Goal: Task Accomplishment & Management: Manage account settings

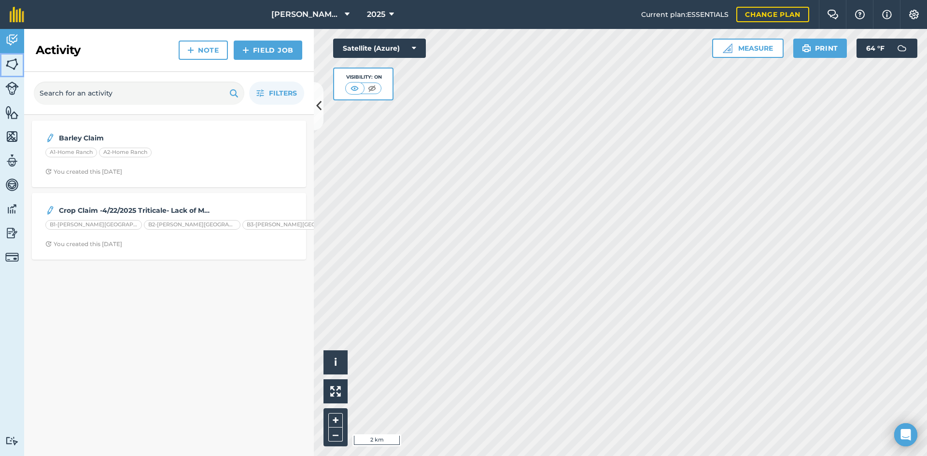
click at [7, 60] on img at bounding box center [12, 64] width 14 height 14
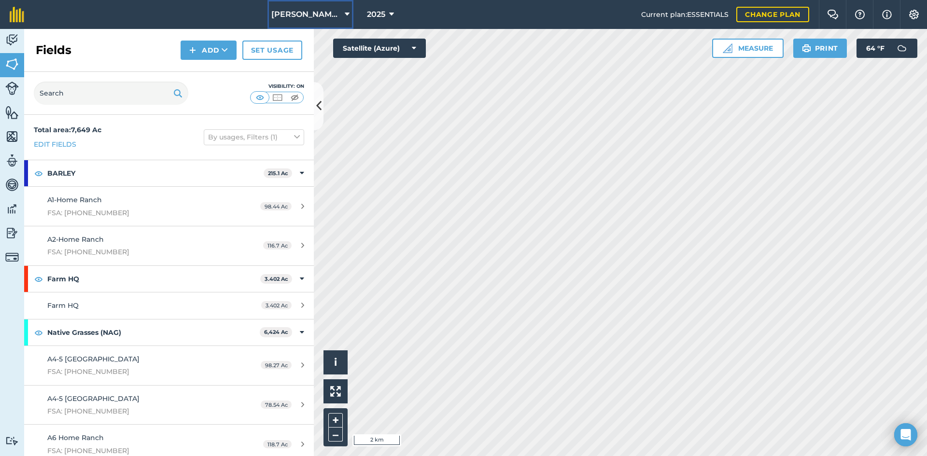
click at [301, 18] on span "[PERSON_NAME] Brother Ranch" at bounding box center [306, 15] width 70 height 12
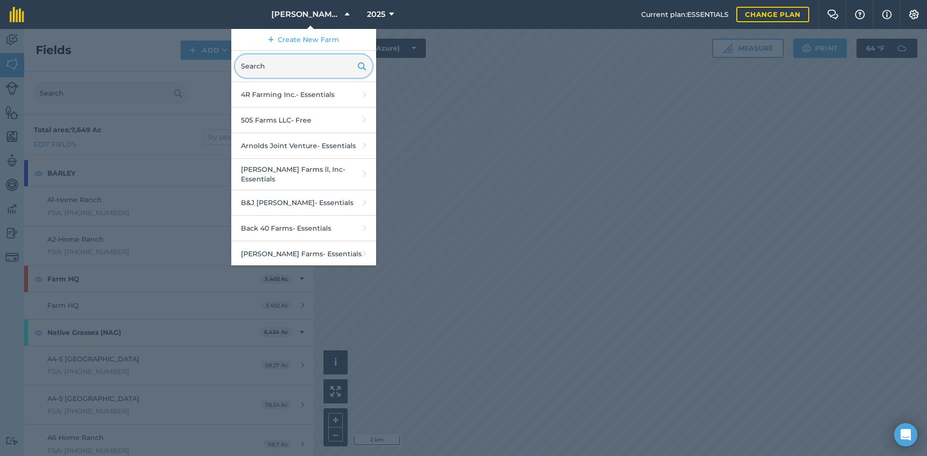
click at [301, 67] on input "text" at bounding box center [303, 66] width 137 height 23
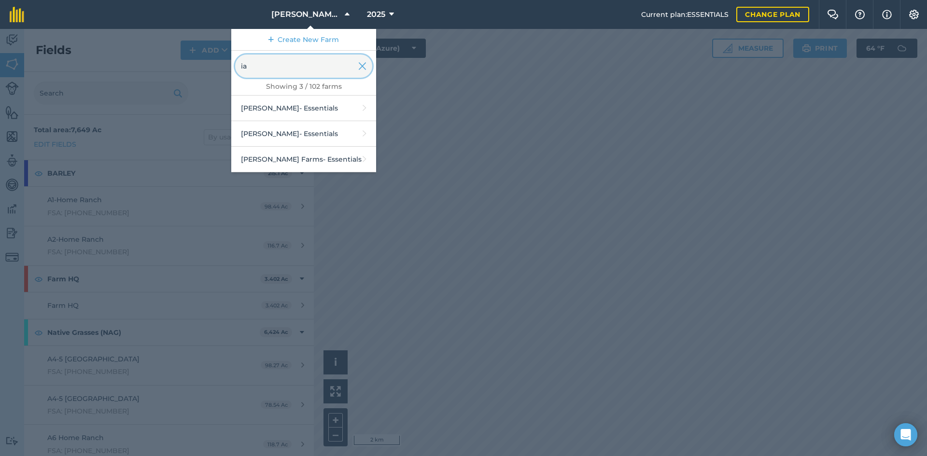
type input "i"
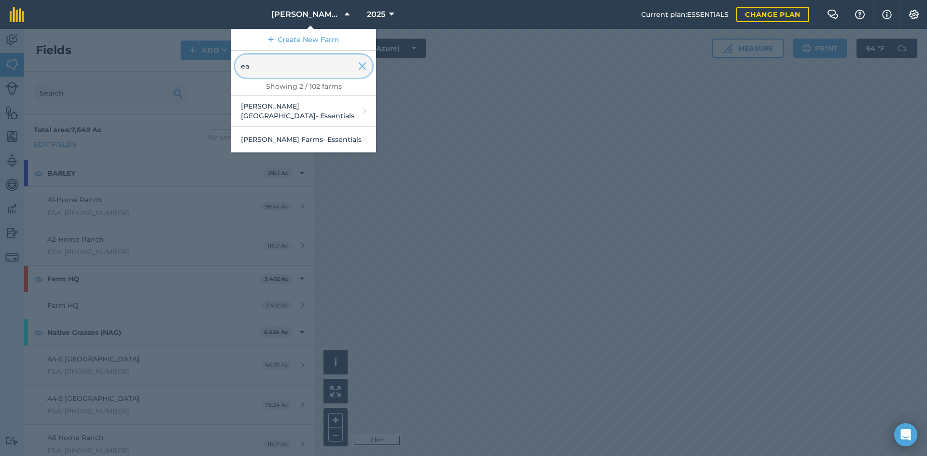
type input "e"
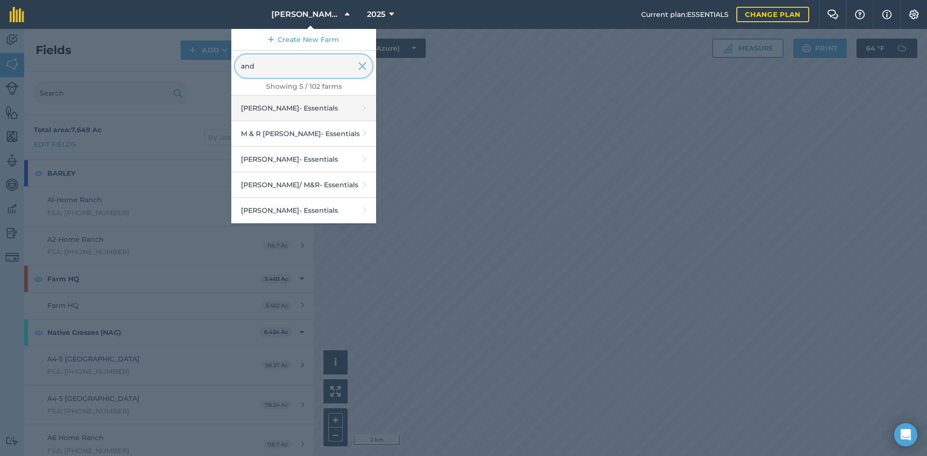
type input "and"
click at [308, 102] on link "[PERSON_NAME] - Essentials" at bounding box center [303, 109] width 145 height 26
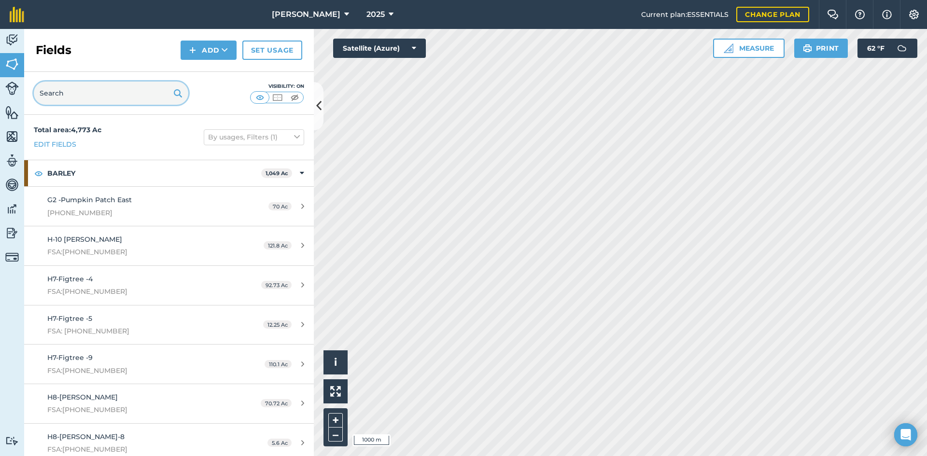
click at [85, 90] on input "text" at bounding box center [111, 93] width 154 height 23
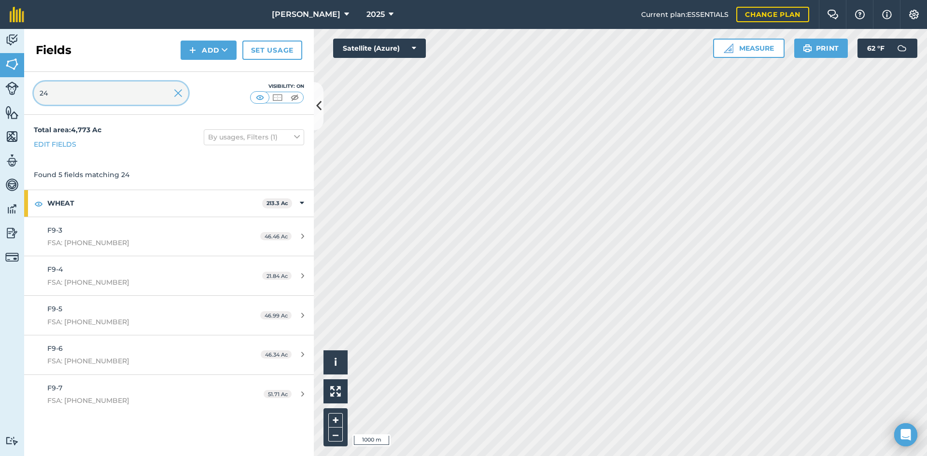
type input "2"
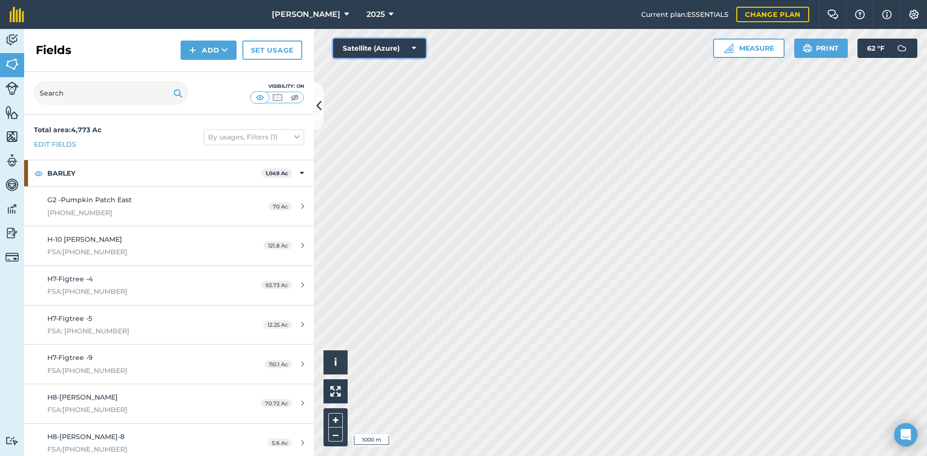
click at [393, 52] on button "Satellite (Azure)" at bounding box center [379, 48] width 93 height 19
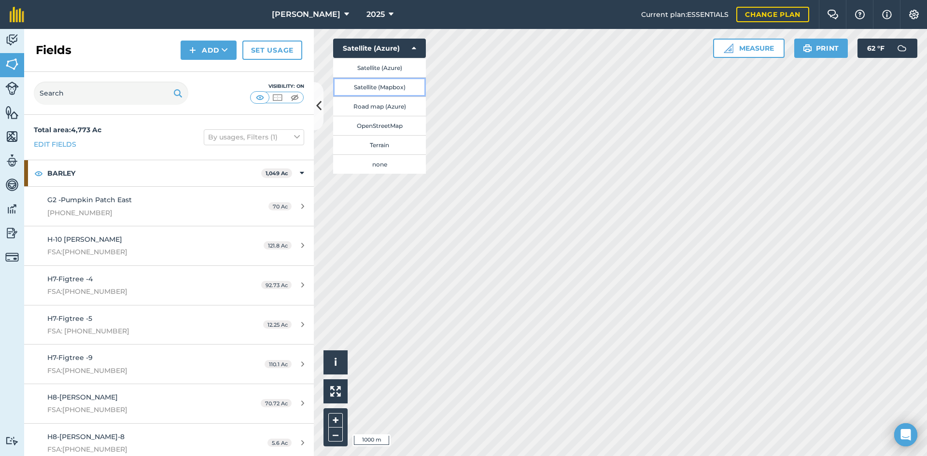
click at [393, 86] on button "Satellite (Mapbox)" at bounding box center [379, 86] width 93 height 19
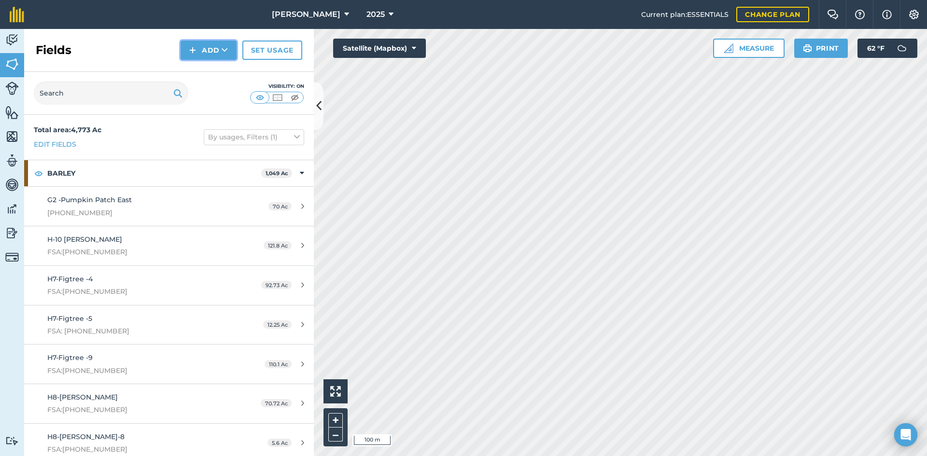
click at [198, 45] on button "Add" at bounding box center [209, 50] width 56 height 19
click at [191, 70] on link "Draw" at bounding box center [208, 71] width 53 height 21
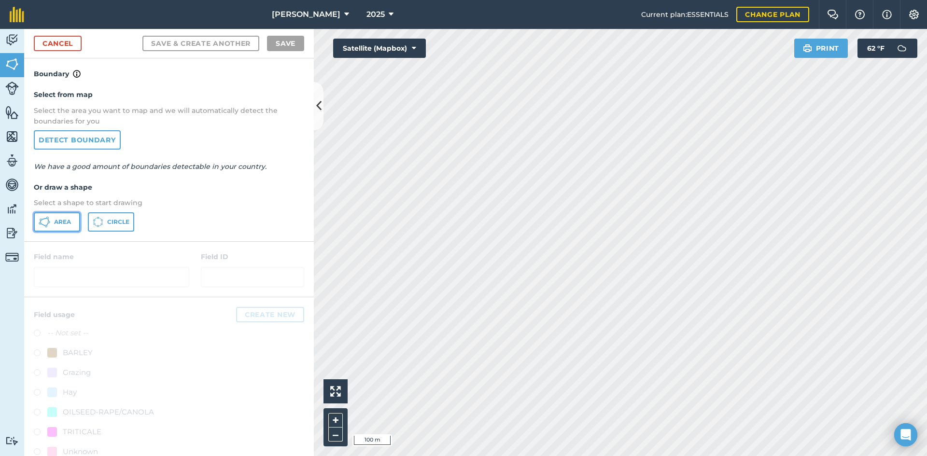
click at [51, 223] on button "Area" at bounding box center [57, 221] width 46 height 19
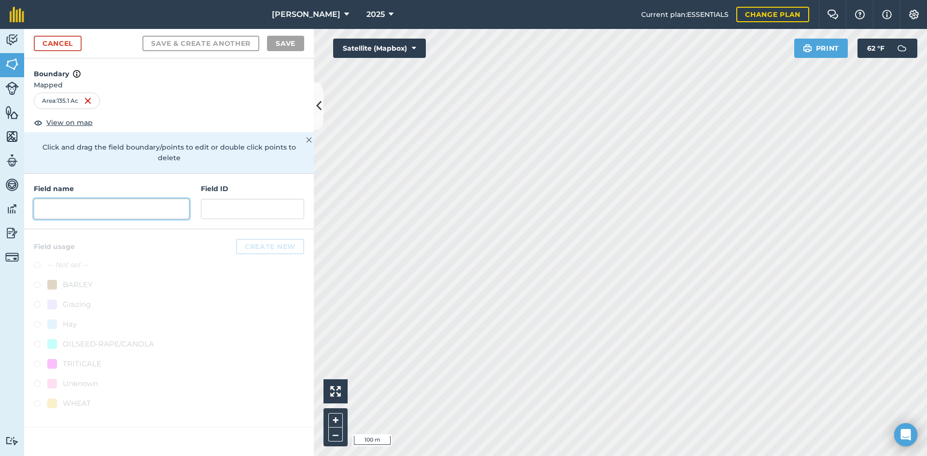
click at [94, 199] on input "text" at bounding box center [111, 209] width 155 height 20
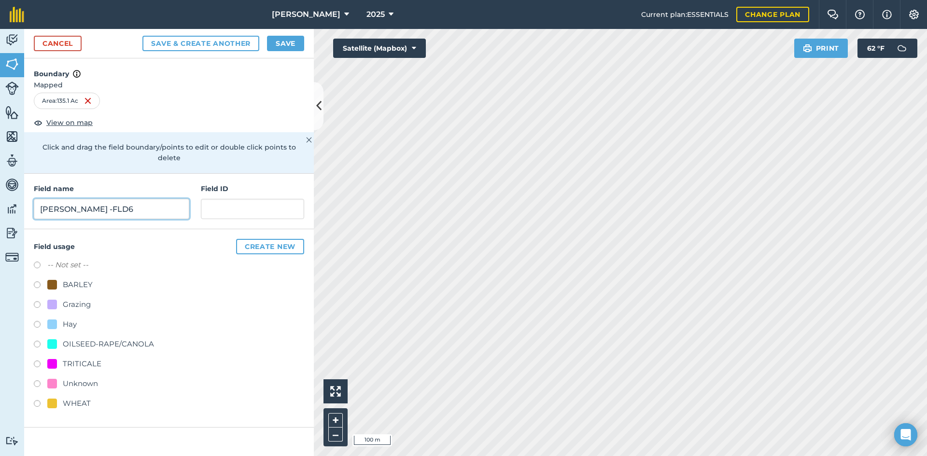
type input "[PERSON_NAME] -FLD6"
click at [243, 199] on input "text" at bounding box center [252, 209] width 103 height 20
type input "FSA: [DATE]"
click at [74, 299] on div "Grazing" at bounding box center [77, 305] width 28 height 12
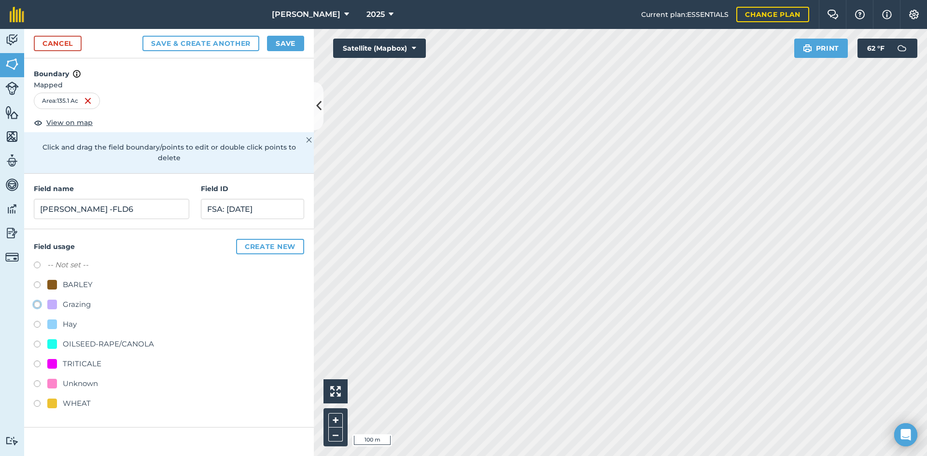
radio input "true"
click at [286, 46] on button "Save" at bounding box center [285, 43] width 37 height 15
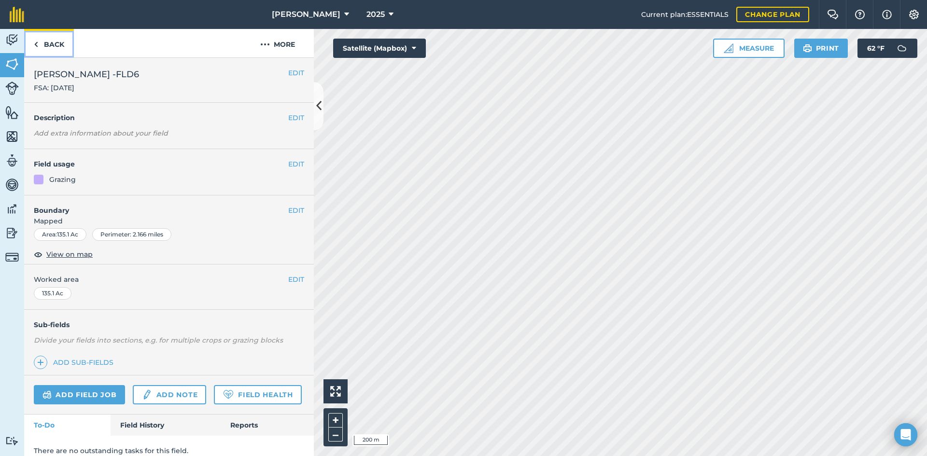
click at [59, 50] on link "Back" at bounding box center [49, 43] width 50 height 28
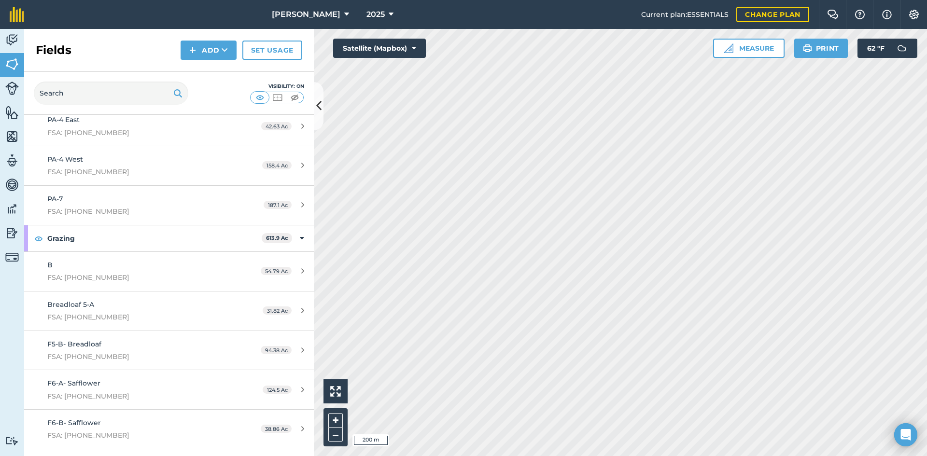
scroll to position [435, 0]
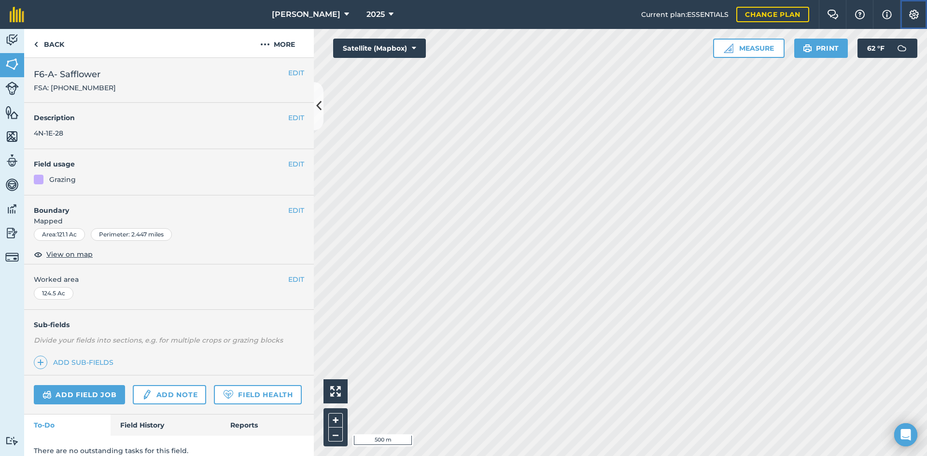
click at [917, 7] on button "Settings" at bounding box center [913, 14] width 27 height 29
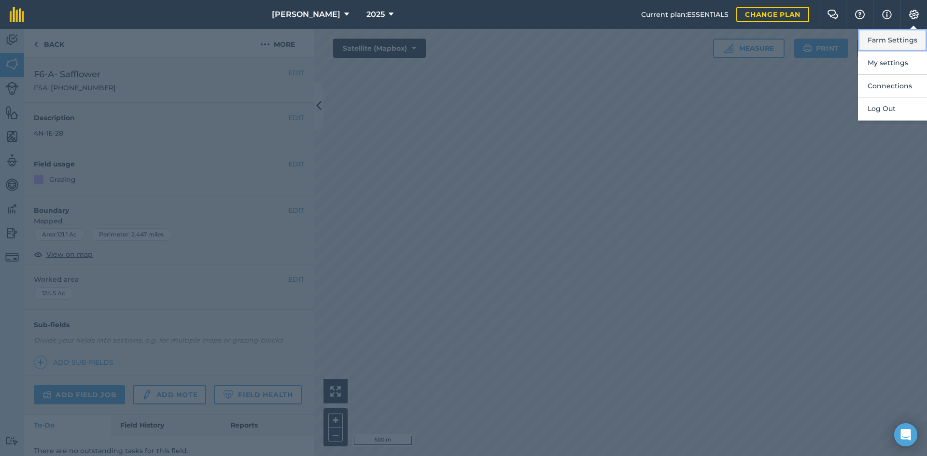
click at [913, 42] on button "Farm Settings" at bounding box center [892, 40] width 69 height 23
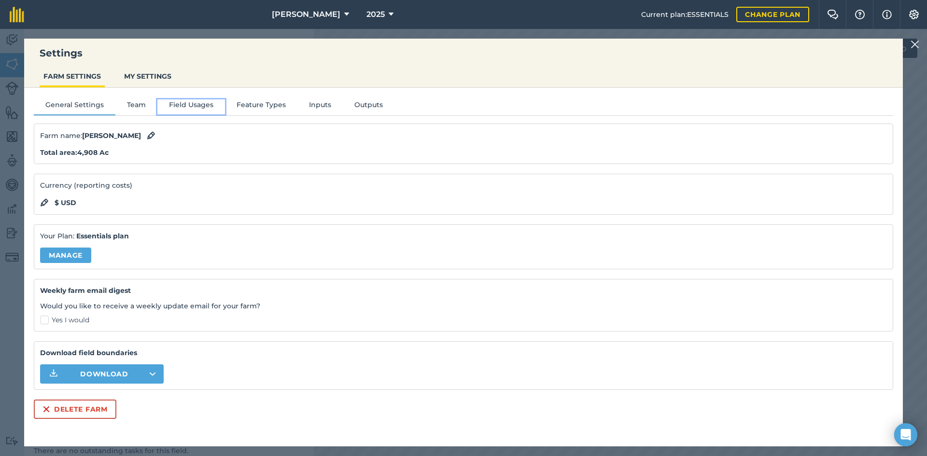
click at [188, 100] on button "Field Usages" at bounding box center [191, 106] width 68 height 14
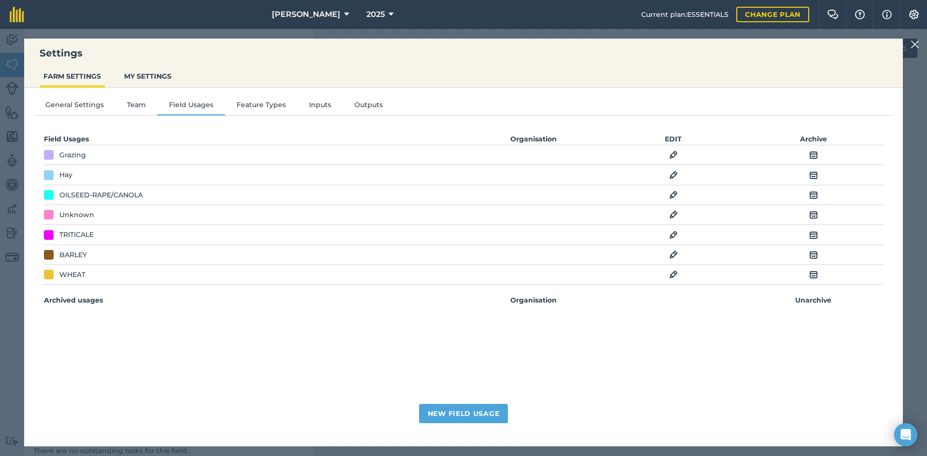
click at [673, 155] on img at bounding box center [673, 155] width 9 height 12
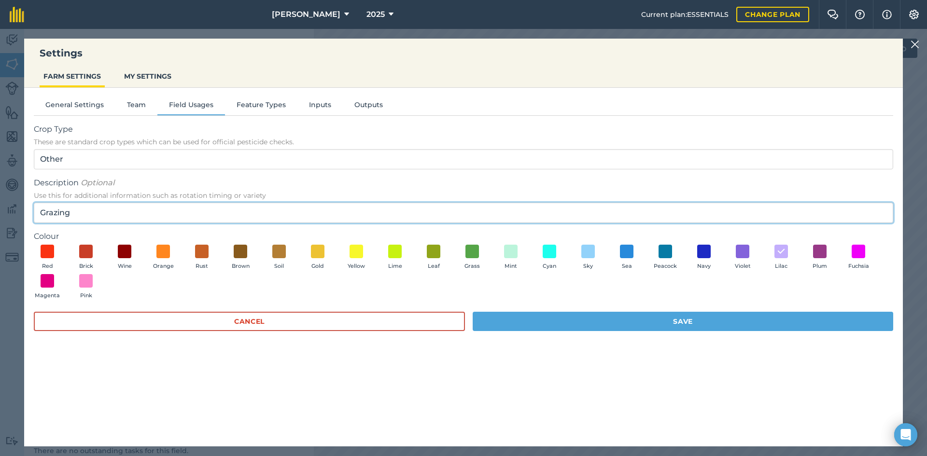
click at [42, 214] on input "Grazing" at bounding box center [463, 213] width 859 height 20
type input "PRF-Grazing"
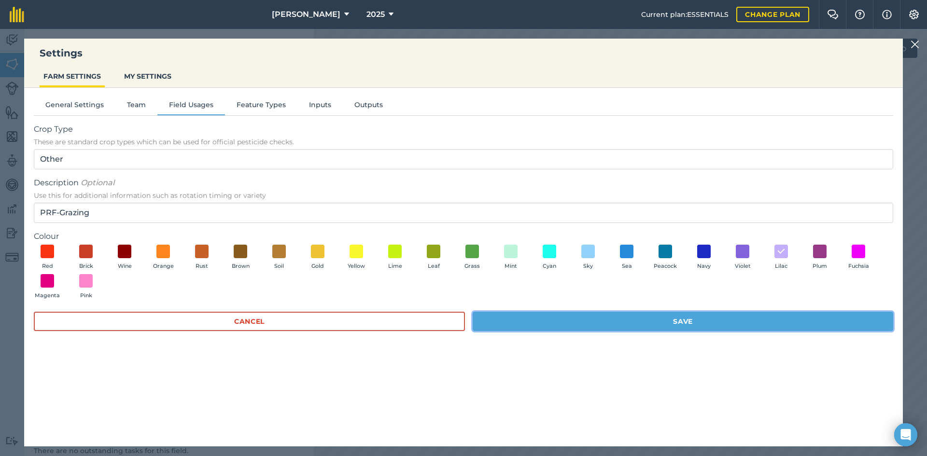
click at [639, 321] on button "Save" at bounding box center [683, 321] width 421 height 19
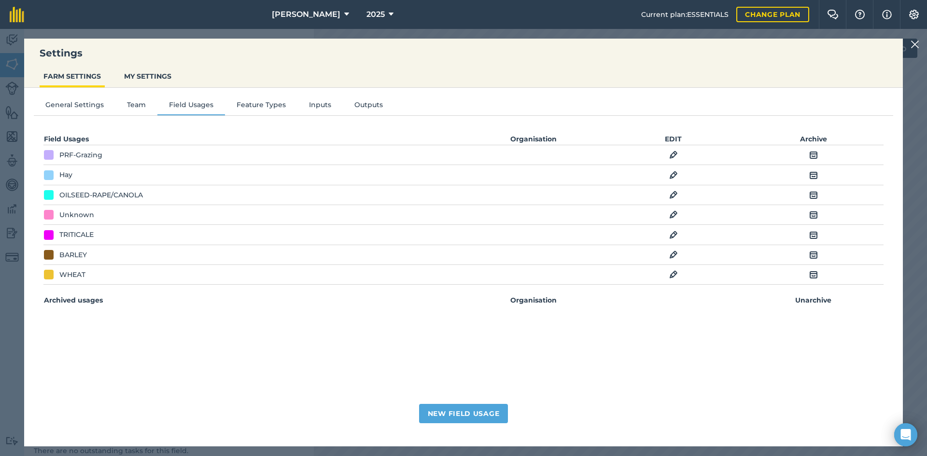
click at [676, 159] on img at bounding box center [673, 155] width 9 height 12
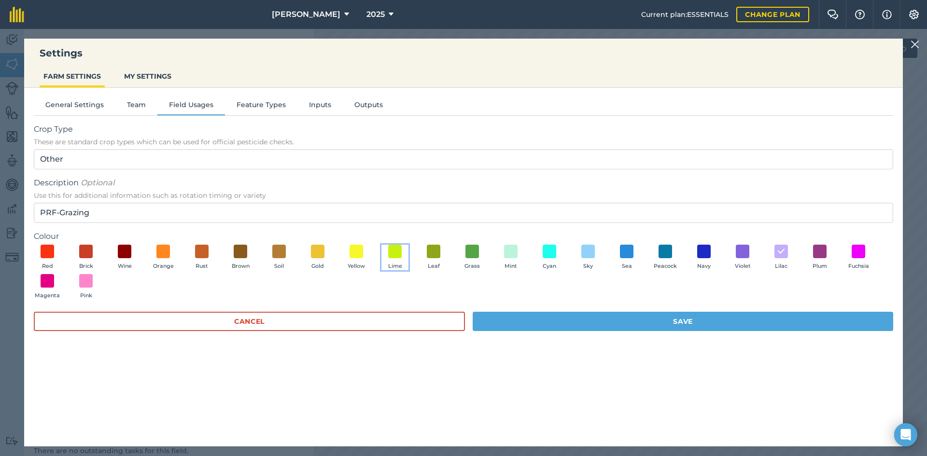
click at [393, 259] on button "Lime" at bounding box center [394, 258] width 27 height 26
click at [552, 326] on button "Save" at bounding box center [683, 321] width 421 height 19
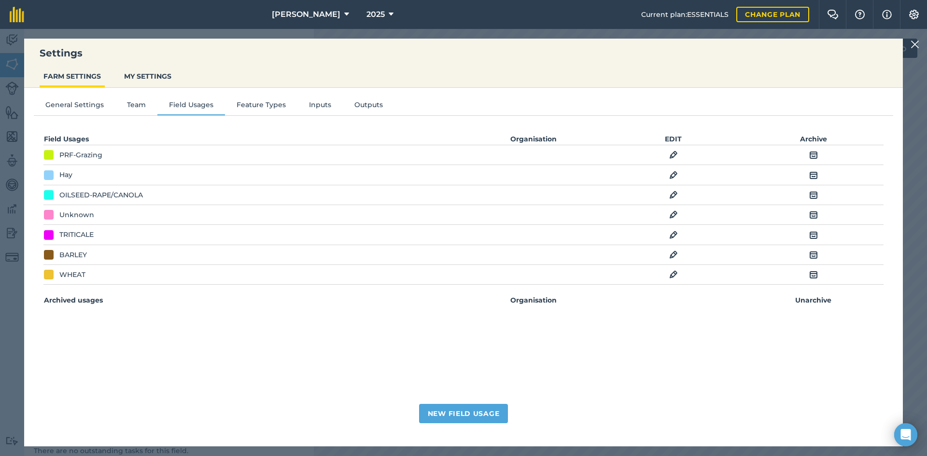
click at [918, 42] on img at bounding box center [915, 45] width 9 height 12
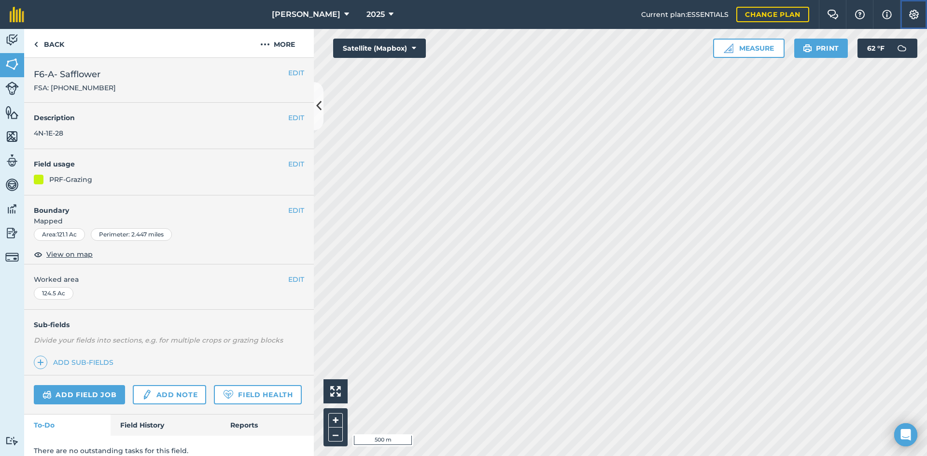
click at [915, 15] on img at bounding box center [914, 15] width 12 height 10
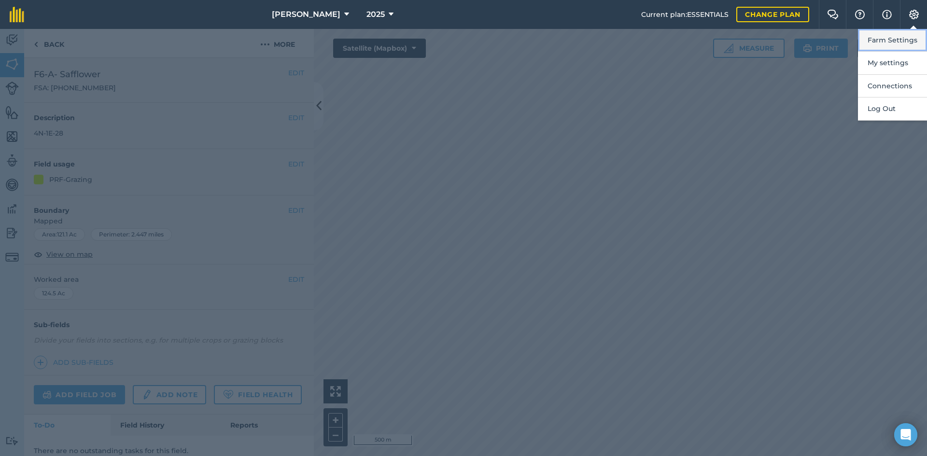
click at [894, 41] on button "Farm Settings" at bounding box center [892, 40] width 69 height 23
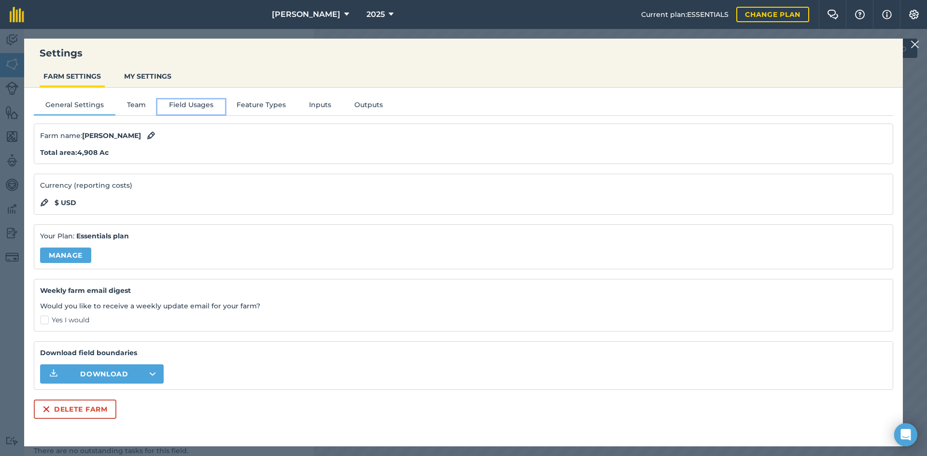
click at [173, 105] on button "Field Usages" at bounding box center [191, 106] width 68 height 14
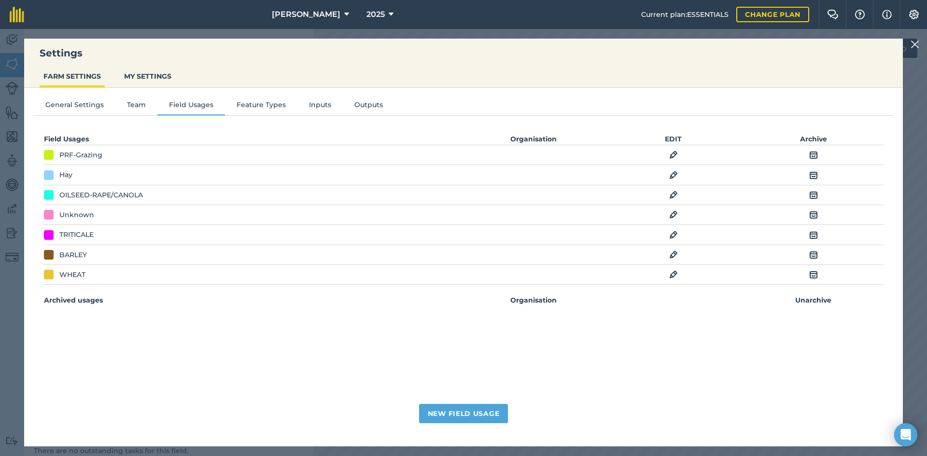
click at [678, 150] on td "EDIT" at bounding box center [673, 155] width 140 height 20
click at [677, 154] on img at bounding box center [673, 155] width 9 height 12
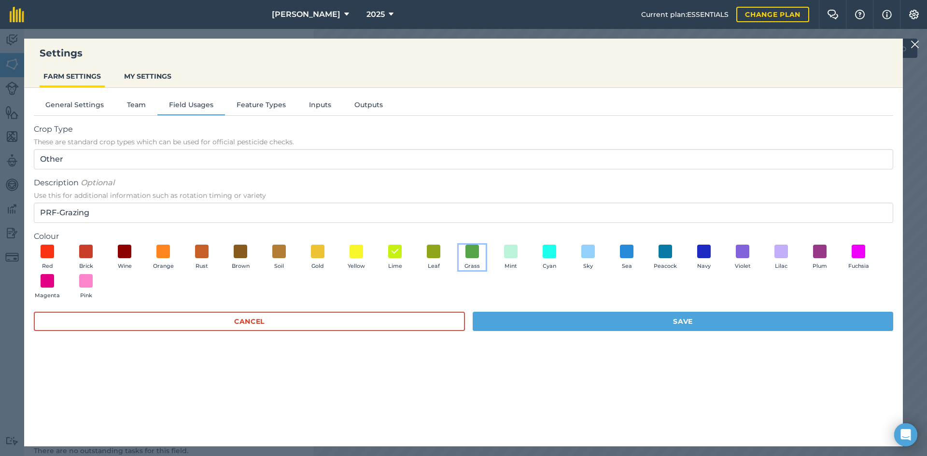
click at [474, 258] on button "Grass" at bounding box center [472, 258] width 27 height 26
click at [523, 318] on button "Save" at bounding box center [683, 321] width 421 height 19
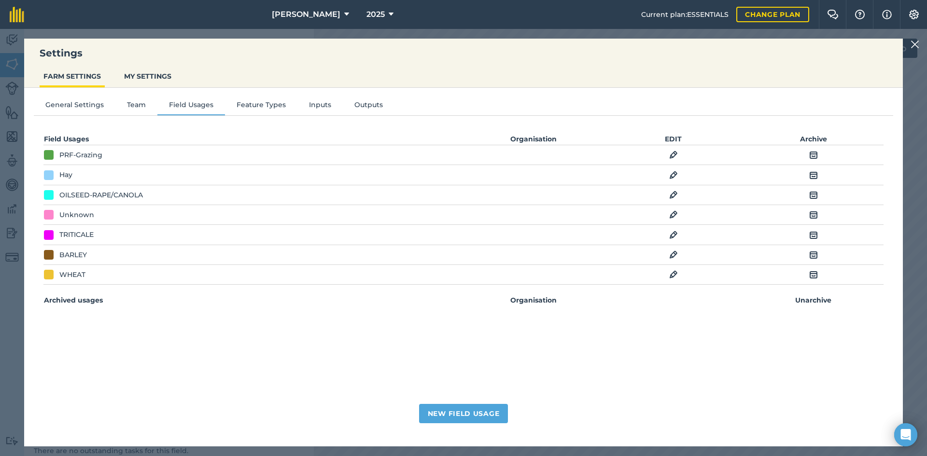
click at [913, 45] on img at bounding box center [915, 45] width 9 height 12
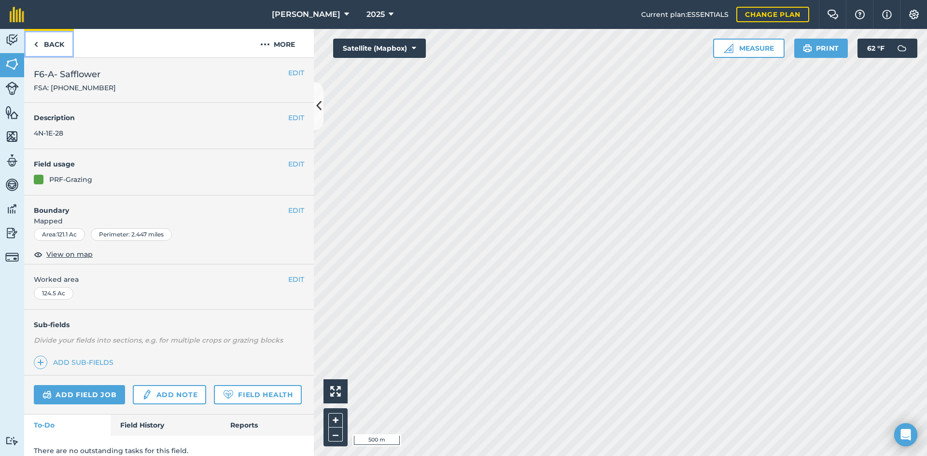
click at [64, 44] on link "Back" at bounding box center [49, 43] width 50 height 28
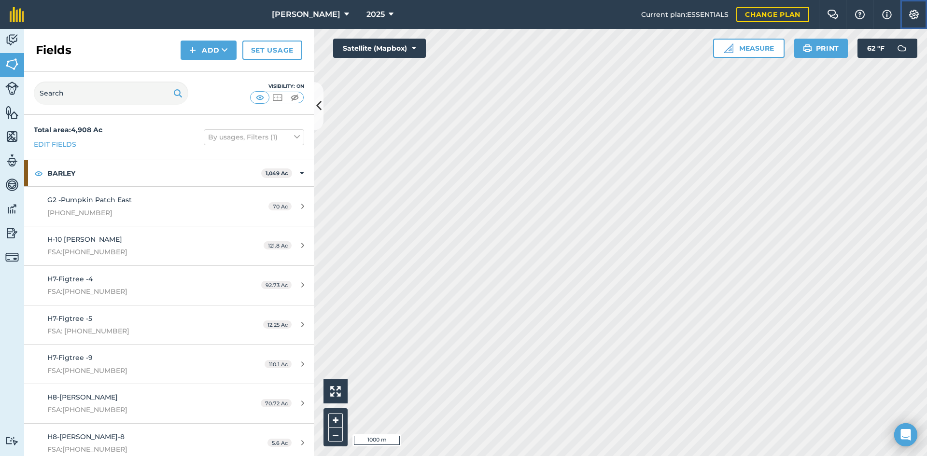
click at [921, 14] on button "Settings" at bounding box center [913, 14] width 27 height 29
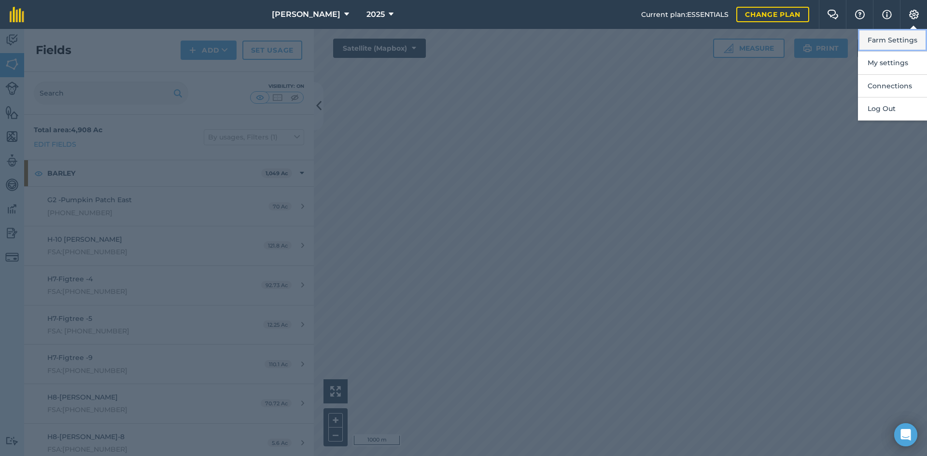
click at [903, 50] on button "Farm Settings" at bounding box center [892, 40] width 69 height 23
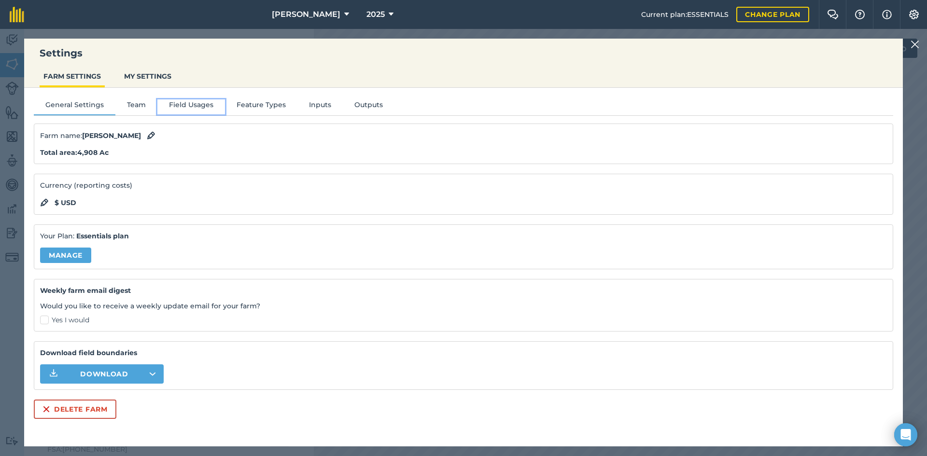
click at [175, 104] on button "Field Usages" at bounding box center [191, 106] width 68 height 14
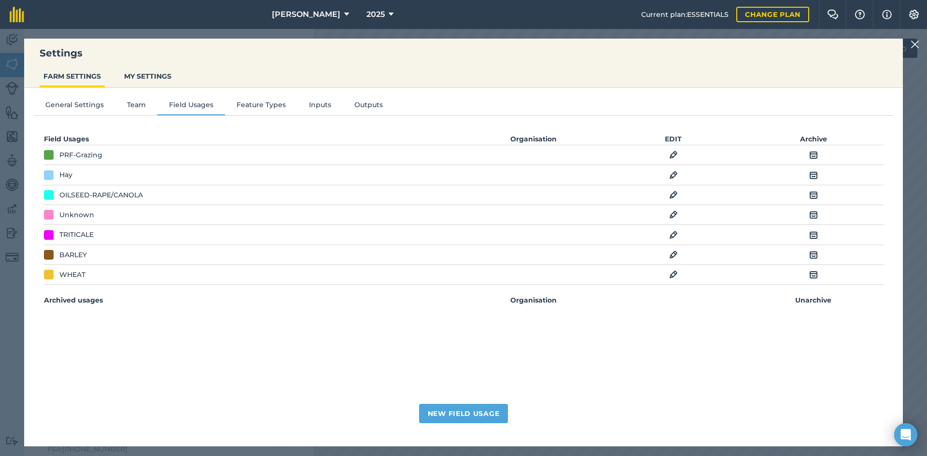
click at [673, 147] on td "EDIT" at bounding box center [673, 155] width 140 height 20
click at [671, 154] on img at bounding box center [673, 155] width 9 height 12
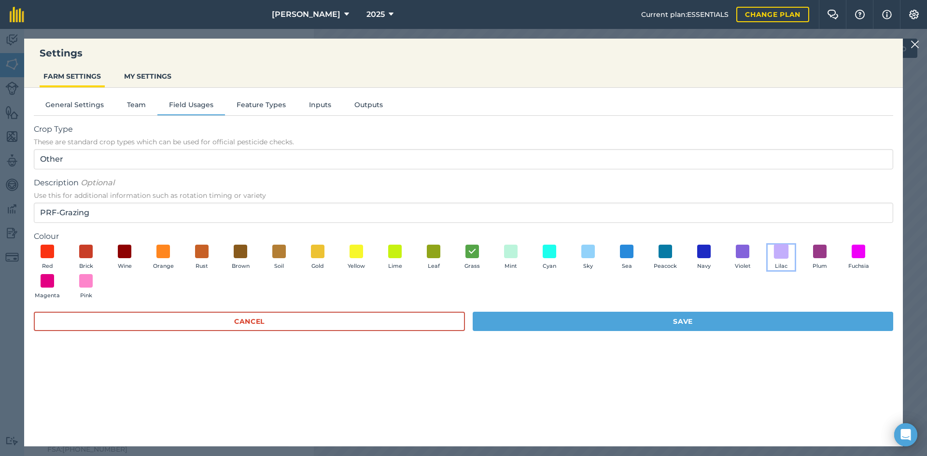
click at [780, 249] on span at bounding box center [781, 251] width 15 height 15
click at [754, 326] on button "Save" at bounding box center [683, 321] width 421 height 19
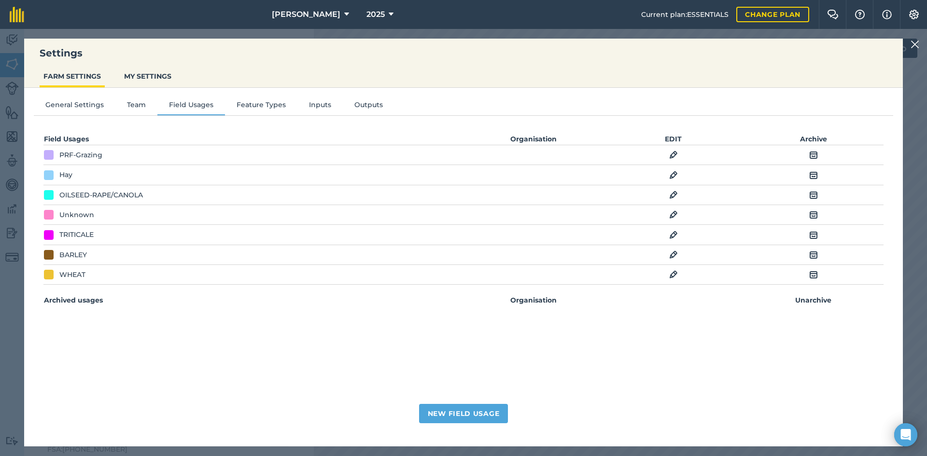
click at [920, 46] on div at bounding box center [917, 45] width 12 height 12
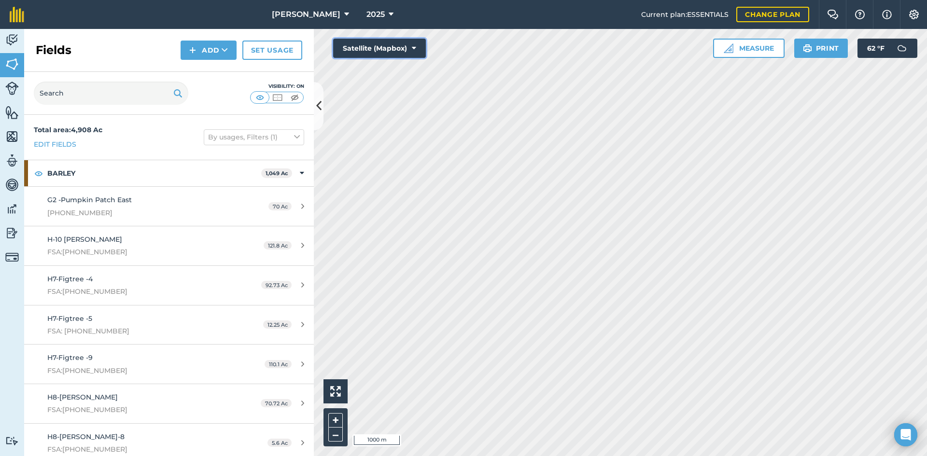
click at [364, 43] on button "Satellite (Mapbox)" at bounding box center [379, 48] width 93 height 19
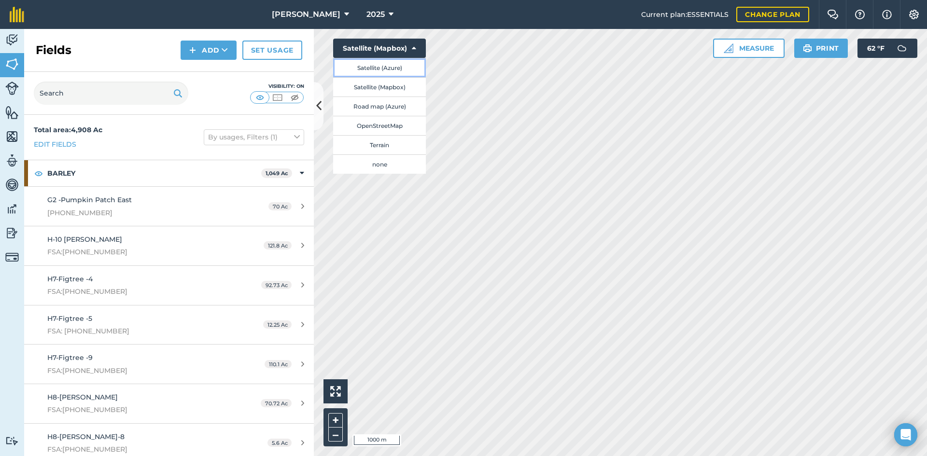
click at [371, 69] on button "Satellite (Azure)" at bounding box center [379, 67] width 93 height 19
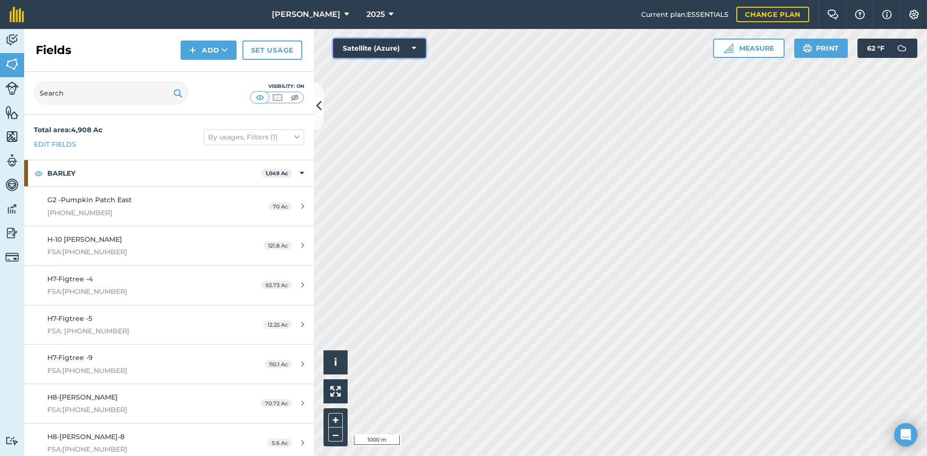
click at [394, 50] on button "Satellite (Azure)" at bounding box center [379, 48] width 93 height 19
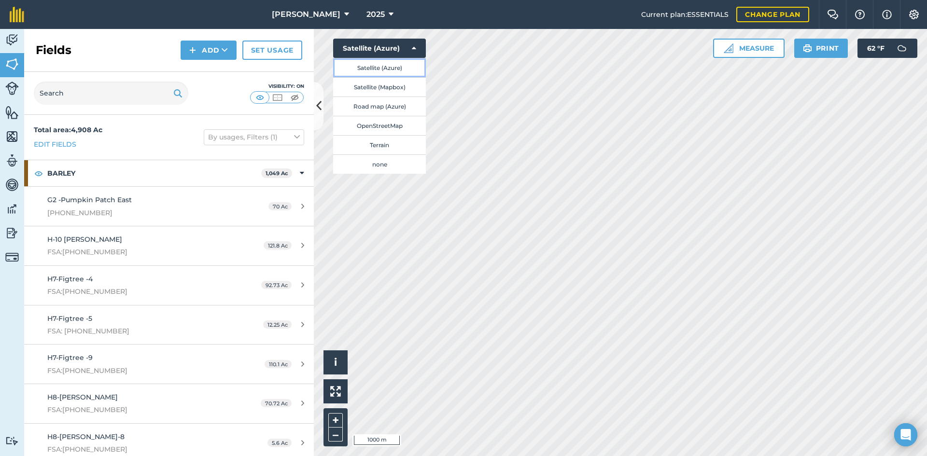
click at [381, 70] on button "Satellite (Azure)" at bounding box center [379, 67] width 93 height 19
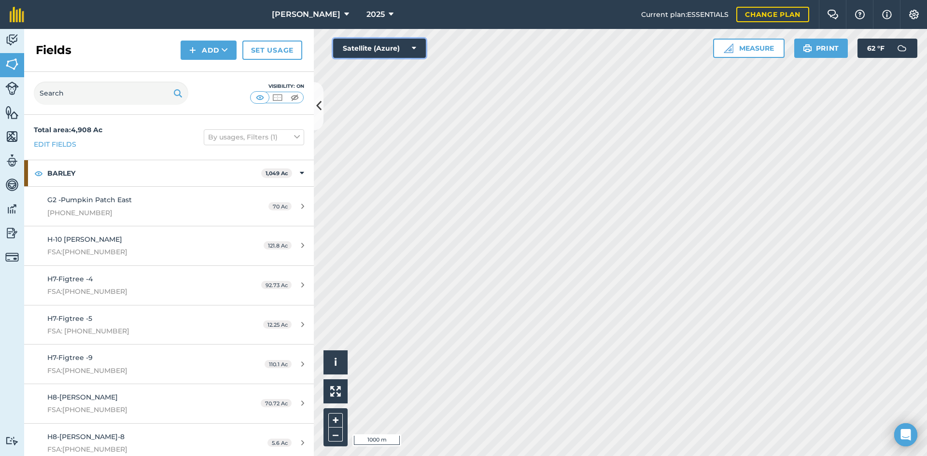
click at [365, 50] on button "Satellite (Azure)" at bounding box center [379, 48] width 93 height 19
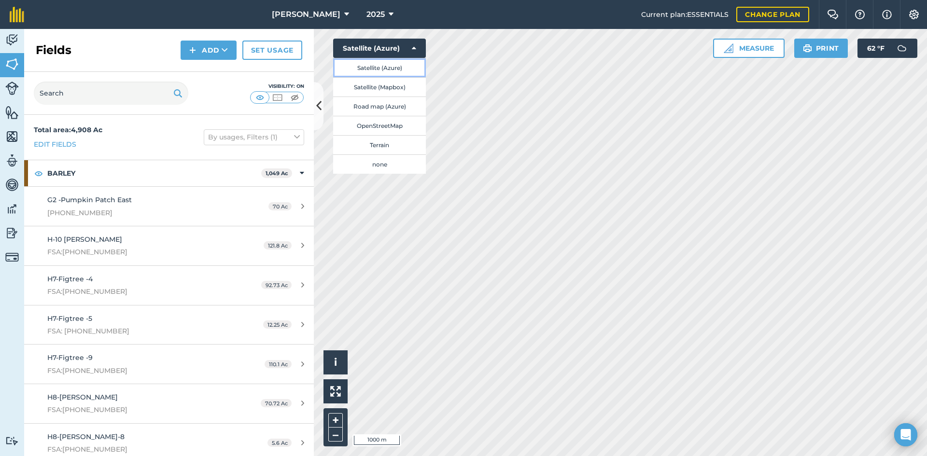
click at [377, 75] on button "Satellite (Azure)" at bounding box center [379, 67] width 93 height 19
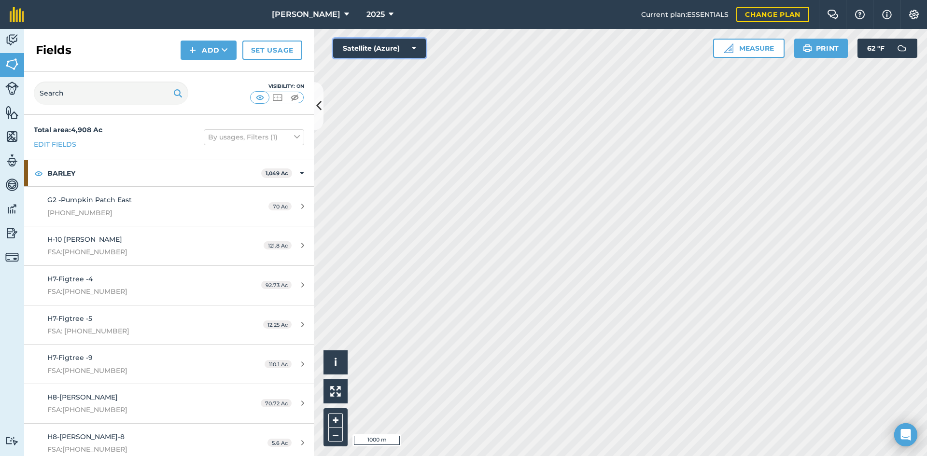
click at [373, 55] on button "Satellite (Azure)" at bounding box center [379, 48] width 93 height 19
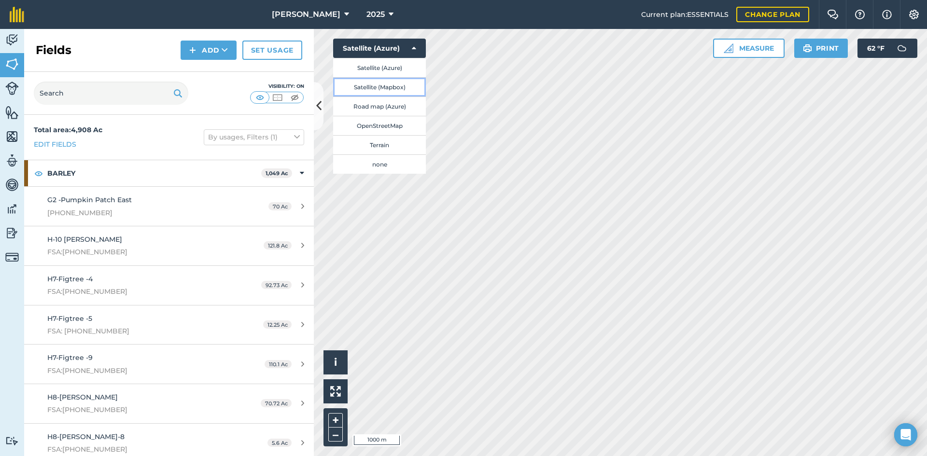
click at [383, 89] on button "Satellite (Mapbox)" at bounding box center [379, 86] width 93 height 19
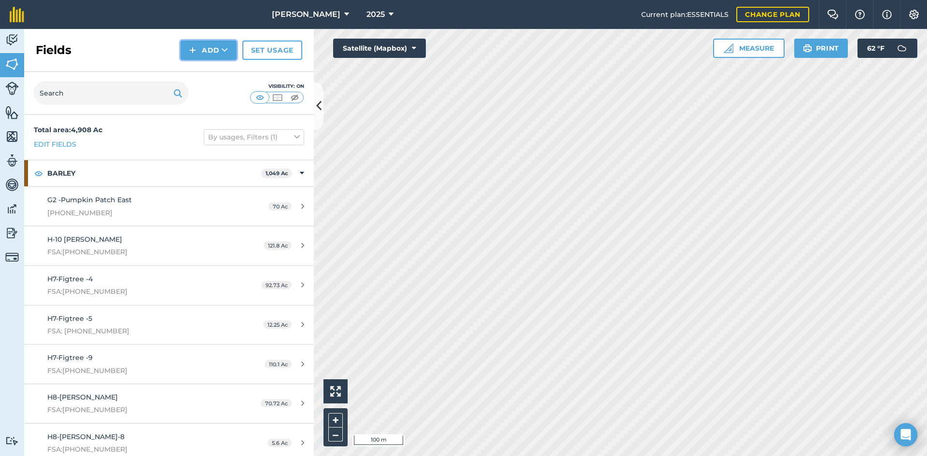
click at [198, 43] on button "Add" at bounding box center [209, 50] width 56 height 19
click at [210, 71] on link "Draw" at bounding box center [208, 71] width 53 height 21
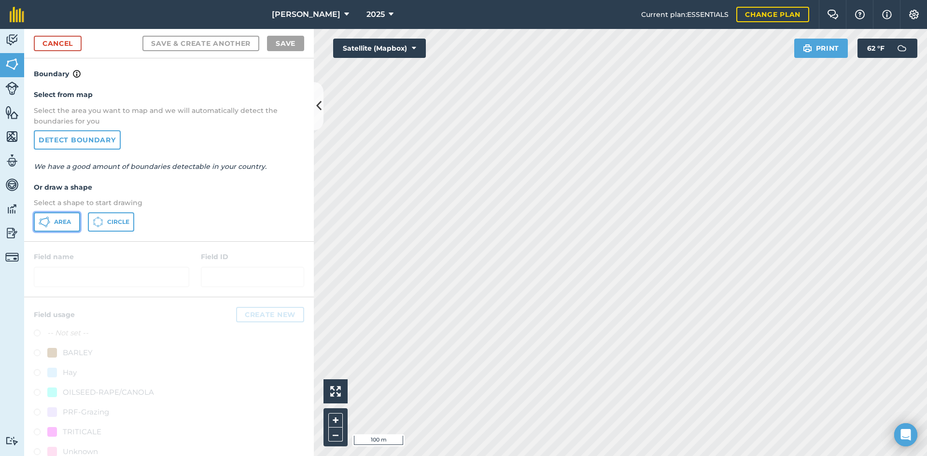
click at [48, 230] on button "Area" at bounding box center [57, 221] width 46 height 19
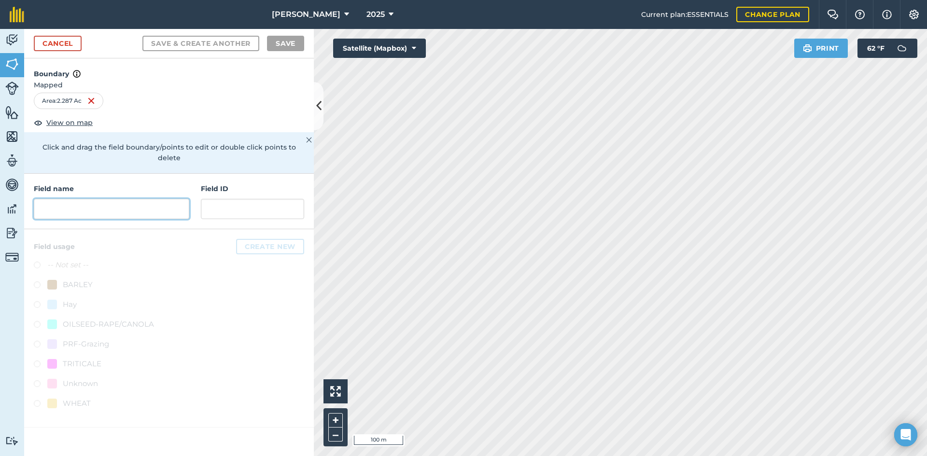
click at [94, 199] on input "text" at bounding box center [111, 209] width 155 height 20
type input "O"
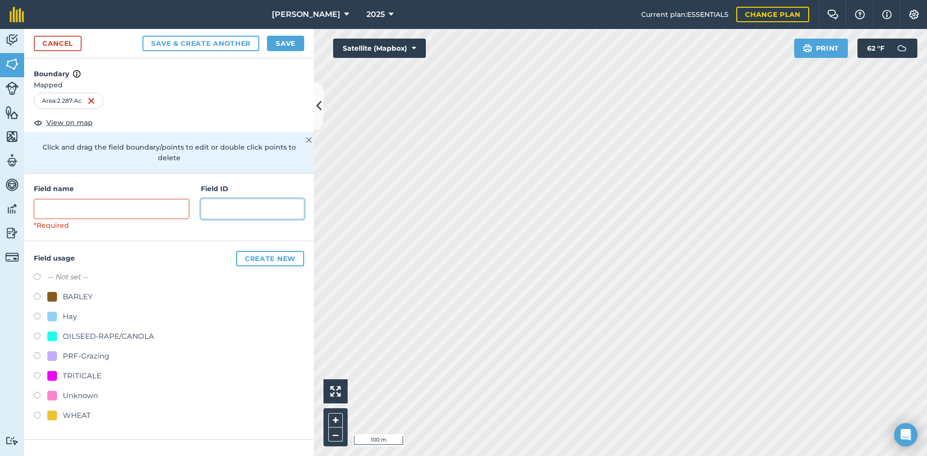
click at [249, 199] on input "text" at bounding box center [252, 209] width 103 height 20
type input "FSA: [DATE]"
click at [145, 206] on input "text" at bounding box center [111, 209] width 155 height 20
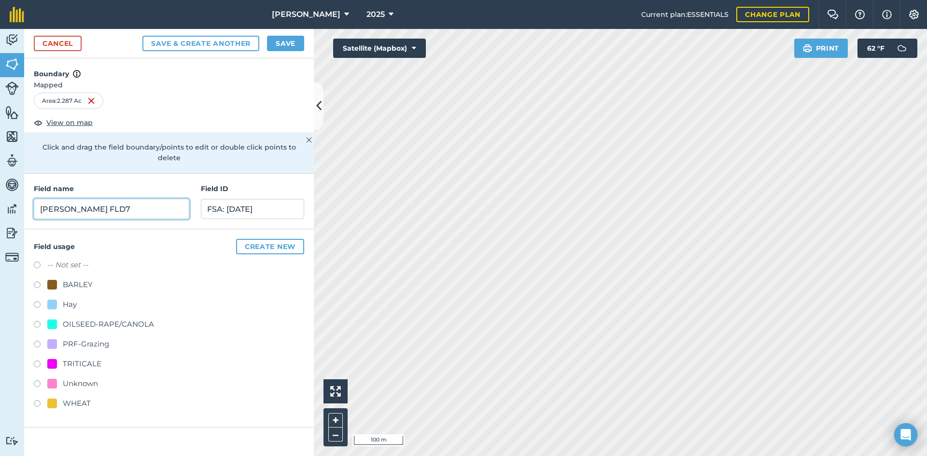
type input "[PERSON_NAME] FLD7"
click at [91, 338] on div "PRF-Grazing" at bounding box center [86, 344] width 46 height 12
radio input "true"
click at [279, 49] on button "Save" at bounding box center [285, 43] width 37 height 15
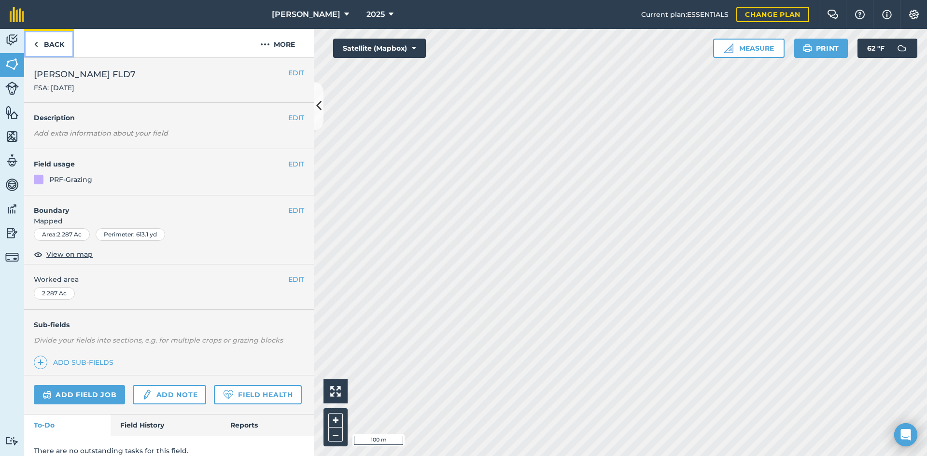
click at [48, 43] on link "Back" at bounding box center [49, 43] width 50 height 28
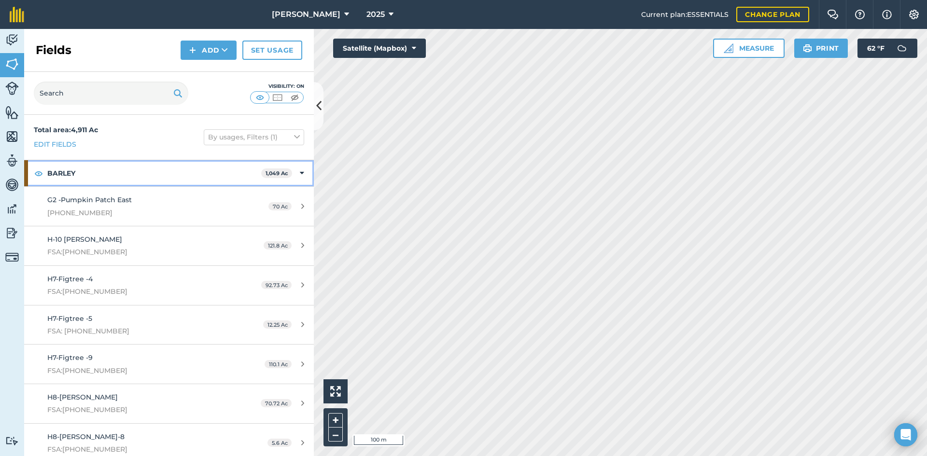
click at [300, 175] on div "BARLEY 1,049 Ac" at bounding box center [169, 173] width 290 height 26
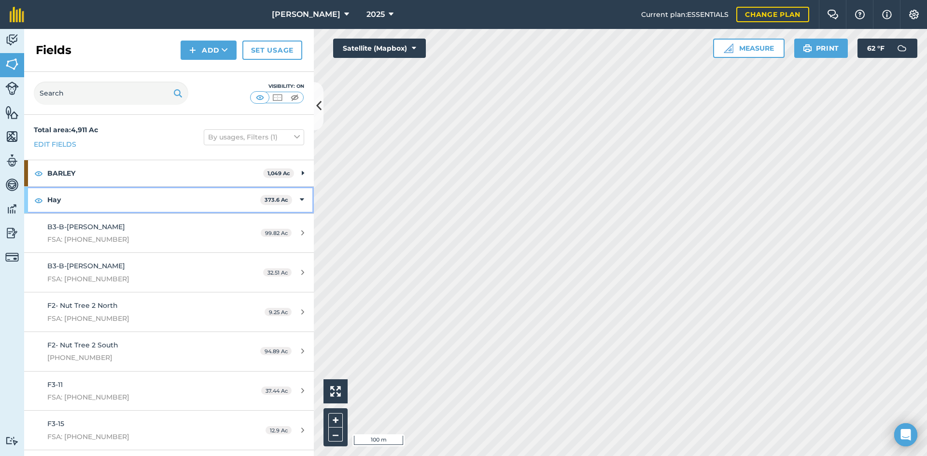
click at [300, 203] on icon at bounding box center [302, 200] width 4 height 11
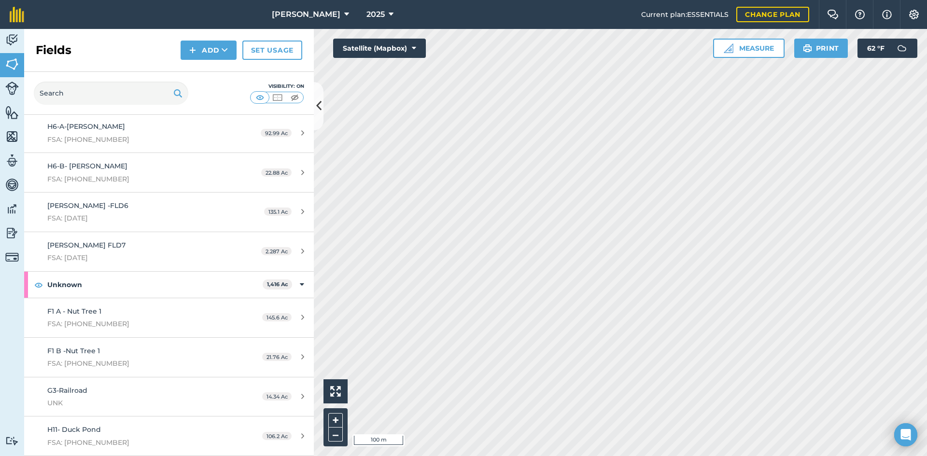
scroll to position [386, 0]
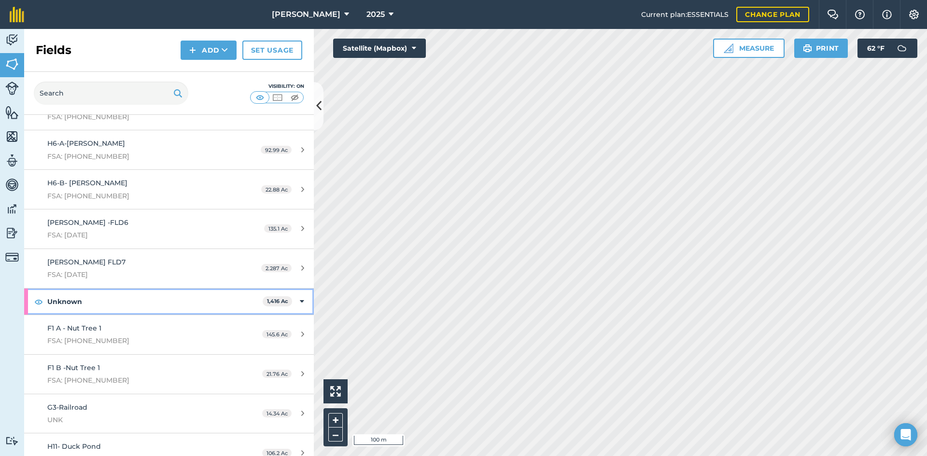
click at [300, 303] on icon at bounding box center [302, 301] width 4 height 11
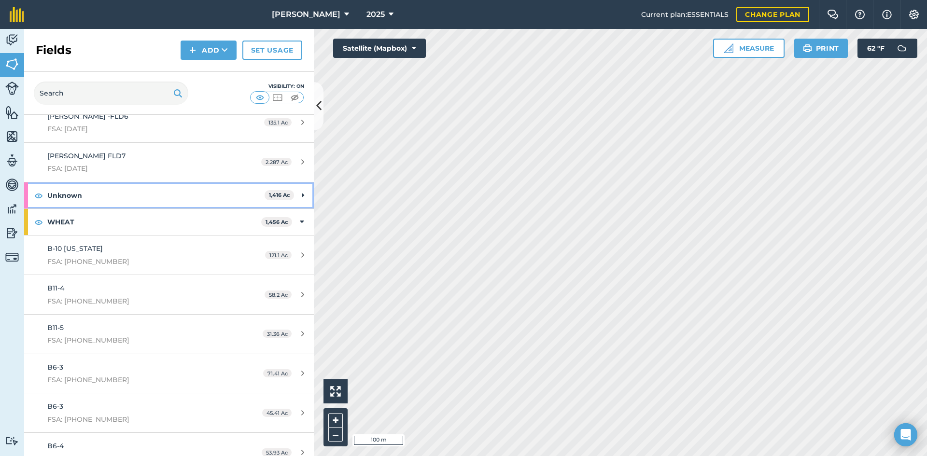
scroll to position [531, 0]
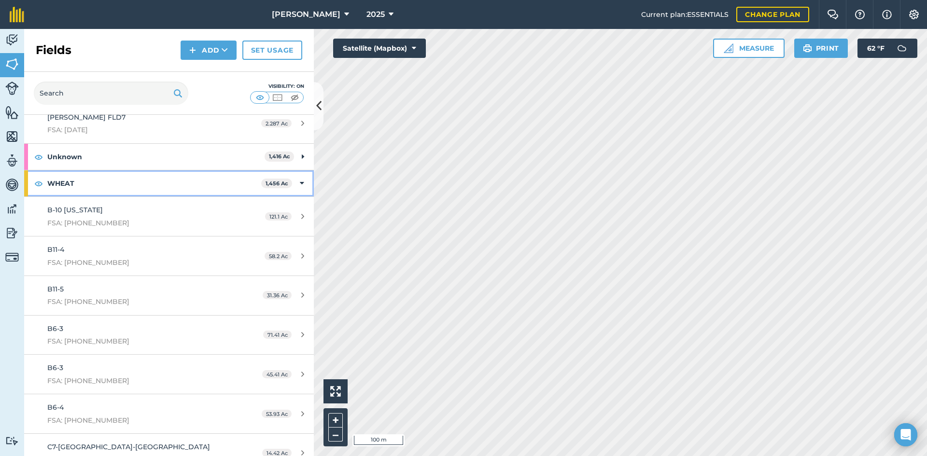
click at [291, 182] on div "WHEAT 1,456 Ac" at bounding box center [169, 183] width 290 height 26
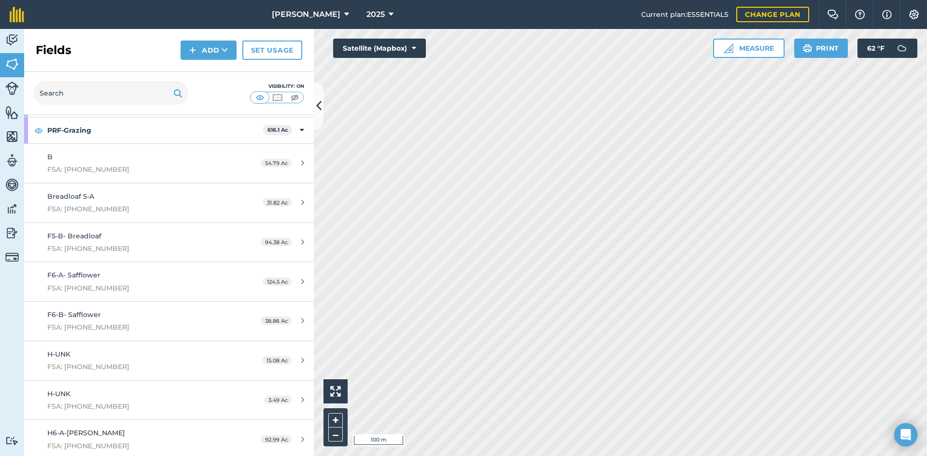
scroll to position [145, 0]
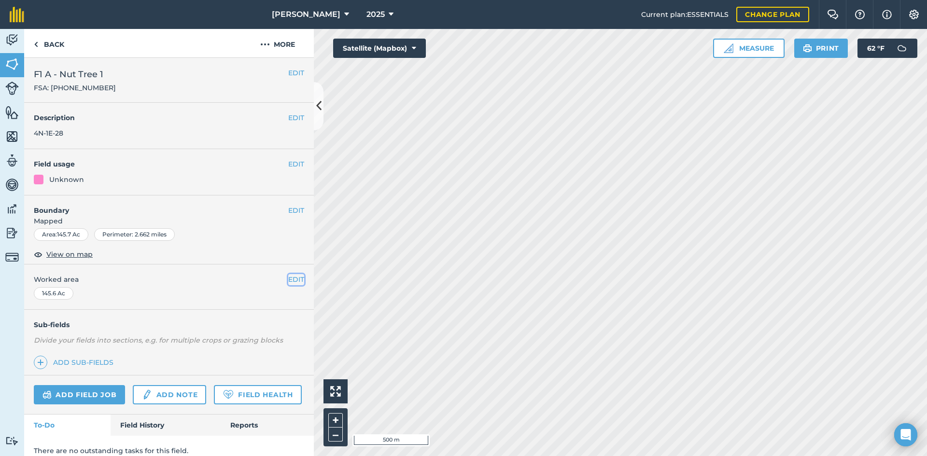
click at [289, 281] on button "EDIT" at bounding box center [296, 279] width 16 height 11
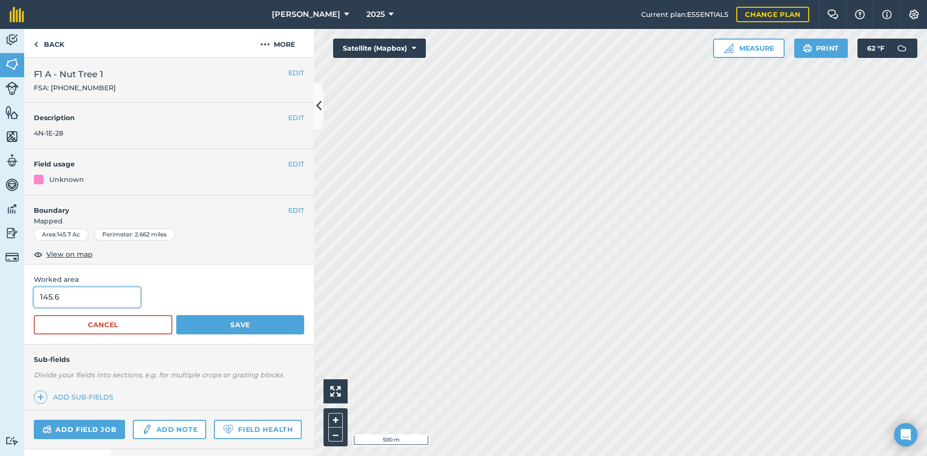
click at [69, 304] on input "145.6" at bounding box center [87, 297] width 107 height 20
type input "145.57"
click at [232, 329] on button "Save" at bounding box center [240, 324] width 128 height 19
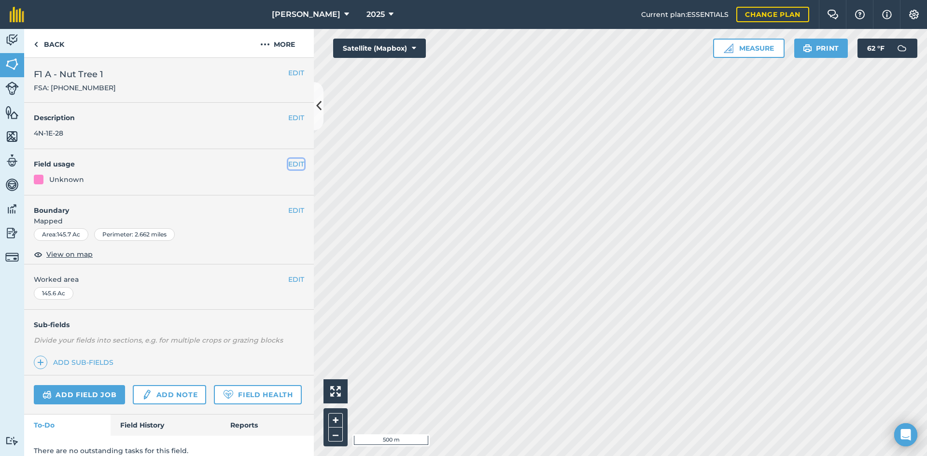
click at [288, 162] on button "EDIT" at bounding box center [296, 164] width 16 height 11
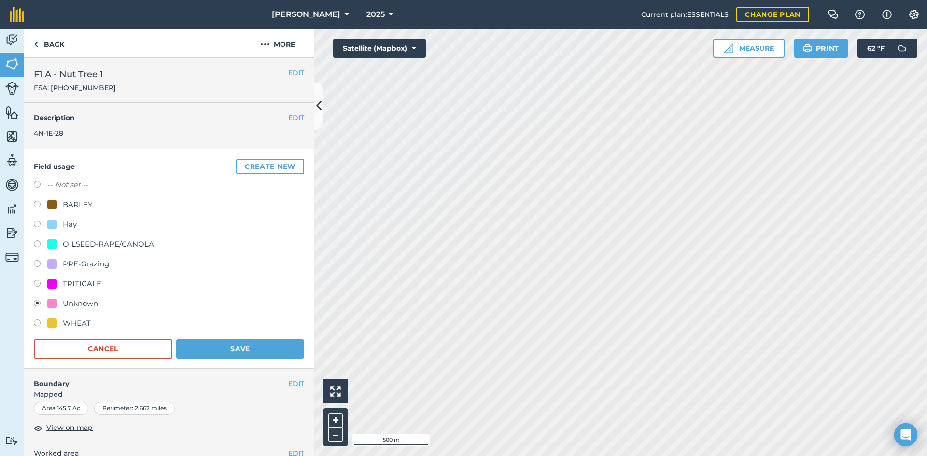
click at [102, 269] on div "PRF-Grazing" at bounding box center [86, 264] width 46 height 12
radio input "true"
radio input "false"
click at [209, 347] on button "Save" at bounding box center [240, 348] width 128 height 19
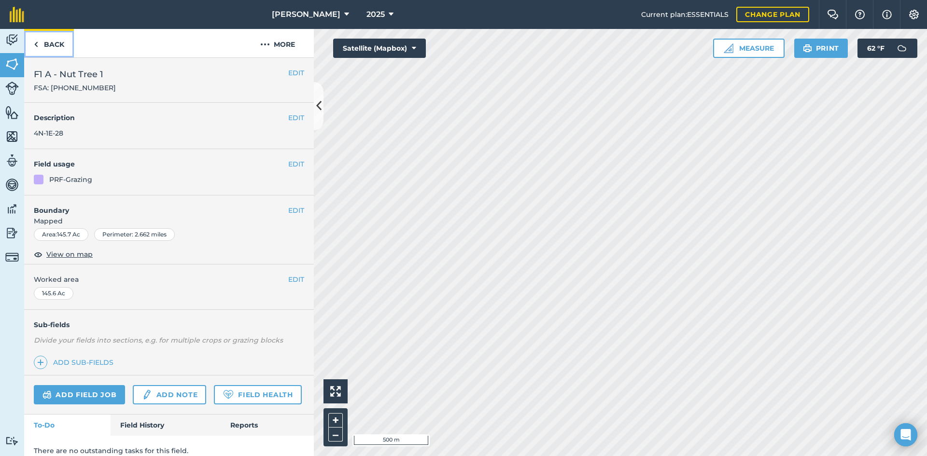
click at [68, 44] on link "Back" at bounding box center [49, 43] width 50 height 28
click at [67, 44] on link "Back" at bounding box center [49, 43] width 50 height 28
click at [58, 42] on link "Back" at bounding box center [49, 43] width 50 height 28
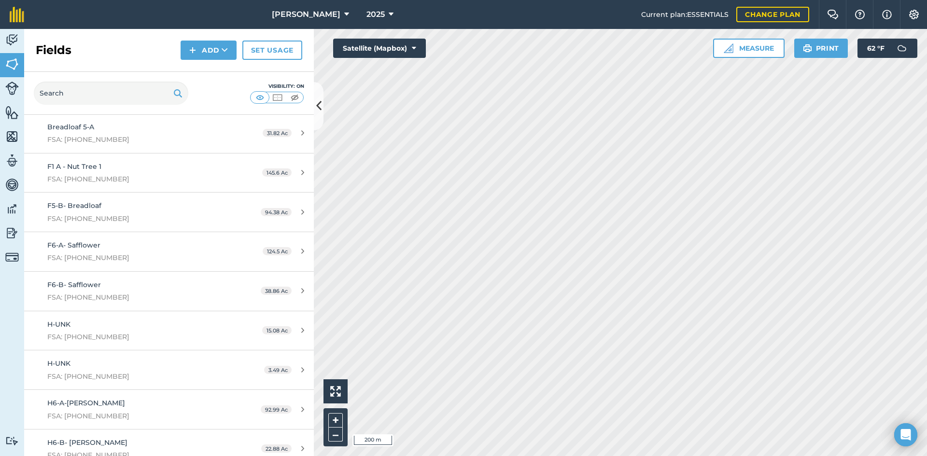
scroll to position [214, 0]
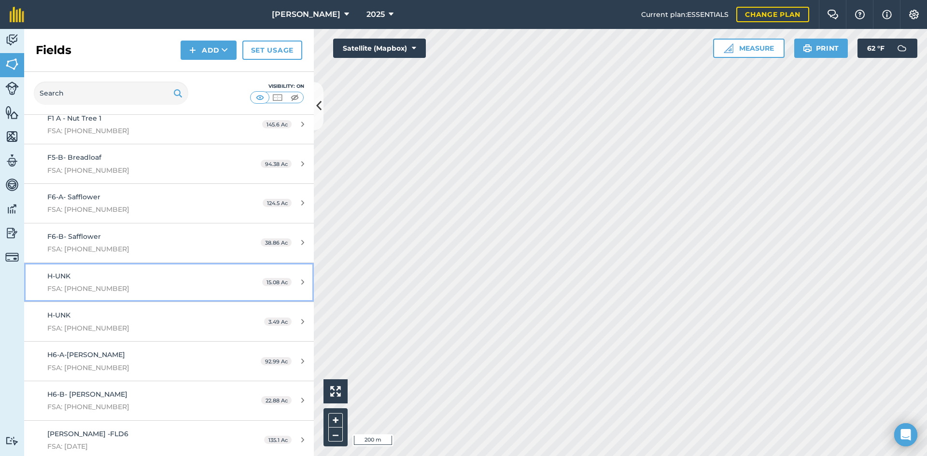
click at [136, 282] on div "H-UNK FSA: [PHONE_NUMBER]" at bounding box center [138, 283] width 182 height 24
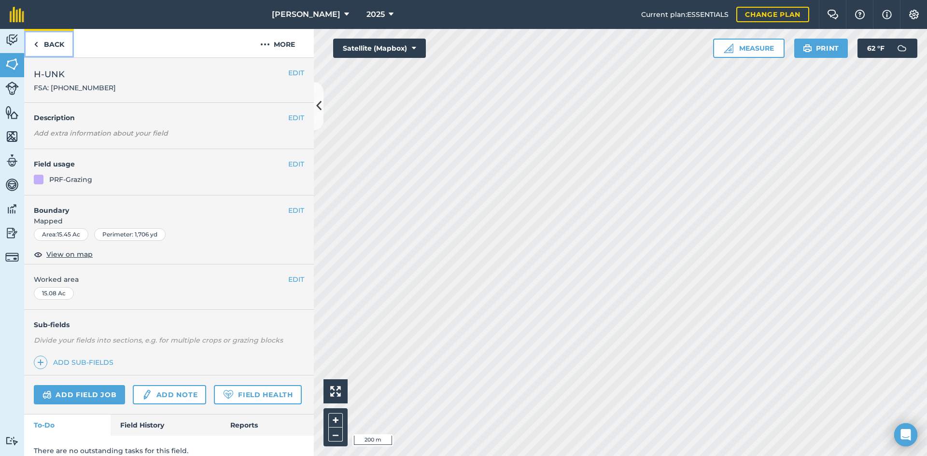
click at [56, 53] on link "Back" at bounding box center [49, 43] width 50 height 28
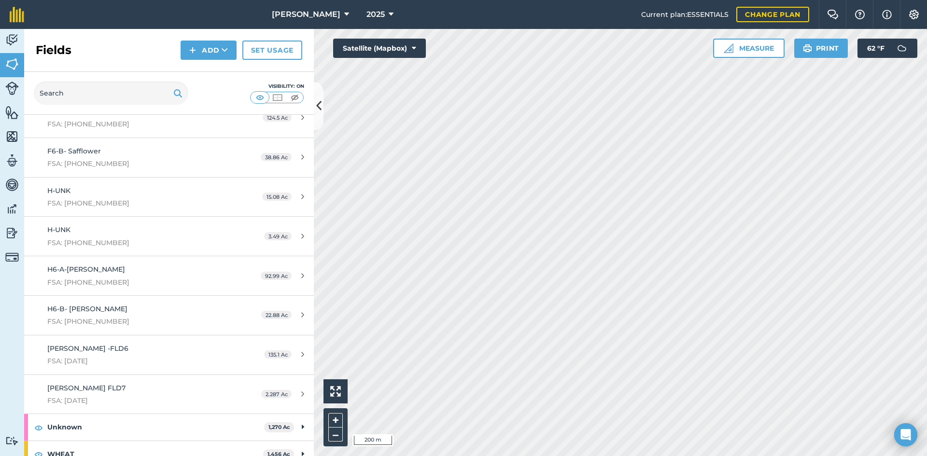
scroll to position [311, 0]
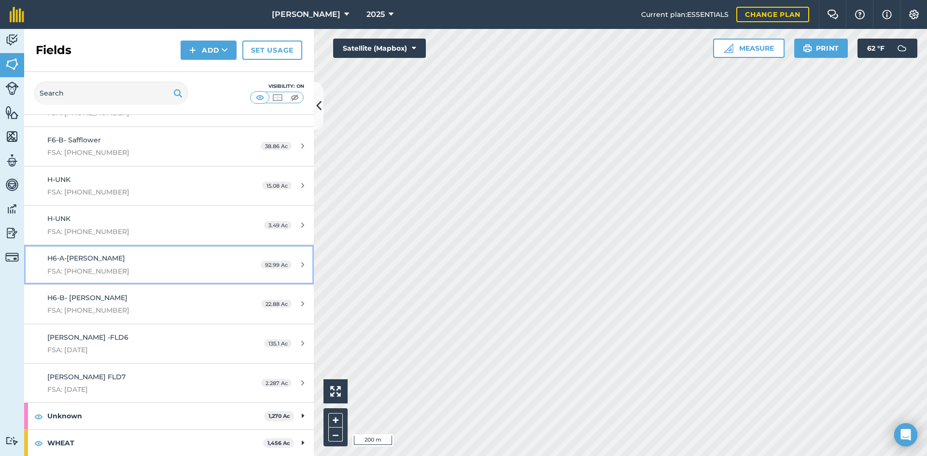
click at [140, 258] on div "H6-A-[PERSON_NAME] FSA: [PHONE_NUMBER]" at bounding box center [138, 265] width 182 height 24
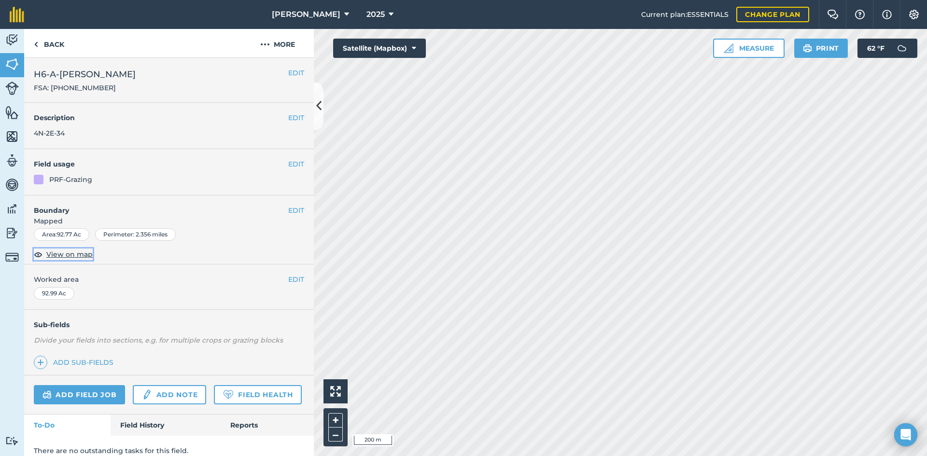
click at [71, 254] on span "View on map" at bounding box center [69, 254] width 46 height 11
click at [61, 48] on link "Back" at bounding box center [49, 43] width 50 height 28
click at [47, 41] on link "Back" at bounding box center [49, 43] width 50 height 28
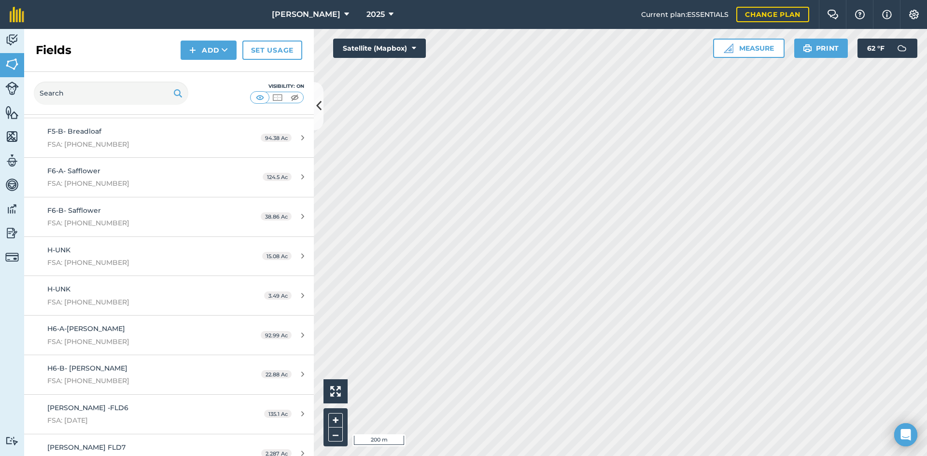
scroll to position [241, 0]
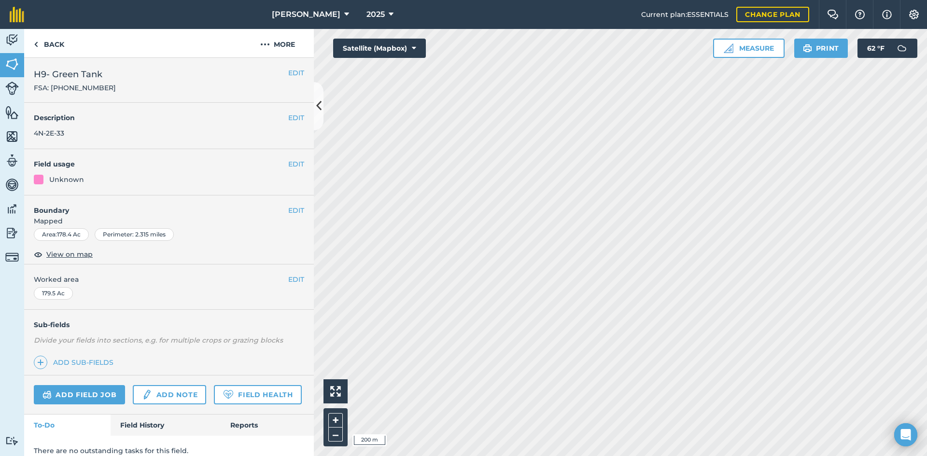
click at [284, 171] on div "EDIT Field usage Unknown" at bounding box center [169, 172] width 290 height 46
click at [289, 160] on button "EDIT" at bounding box center [296, 164] width 16 height 11
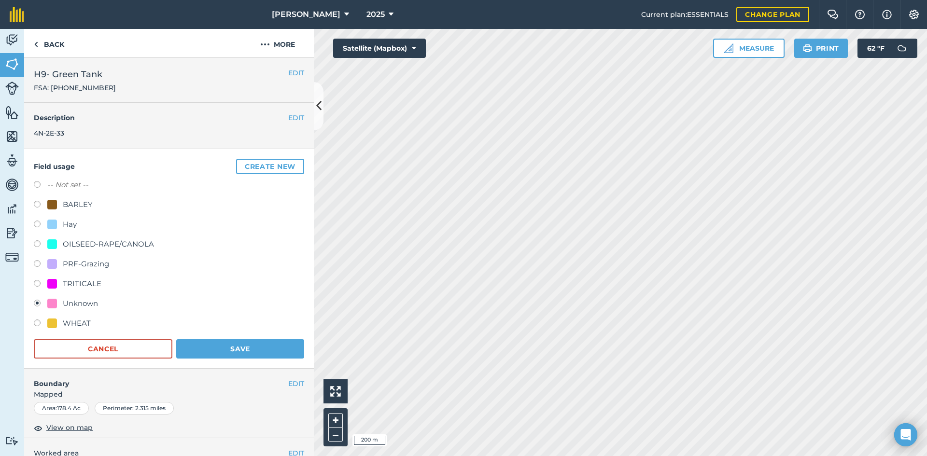
click at [95, 266] on div "PRF-Grazing" at bounding box center [86, 264] width 46 height 12
radio input "true"
radio input "false"
click at [189, 343] on button "Save" at bounding box center [240, 348] width 128 height 19
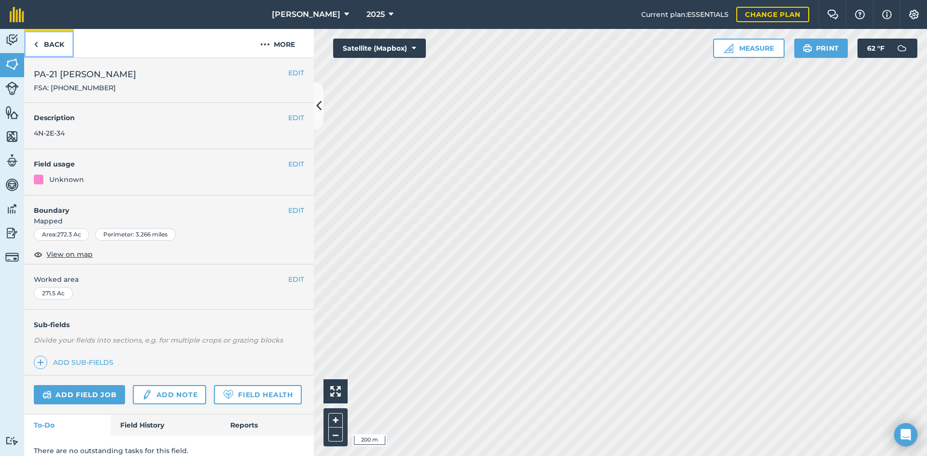
click at [57, 46] on link "Back" at bounding box center [49, 43] width 50 height 28
click at [292, 166] on button "EDIT" at bounding box center [296, 164] width 16 height 11
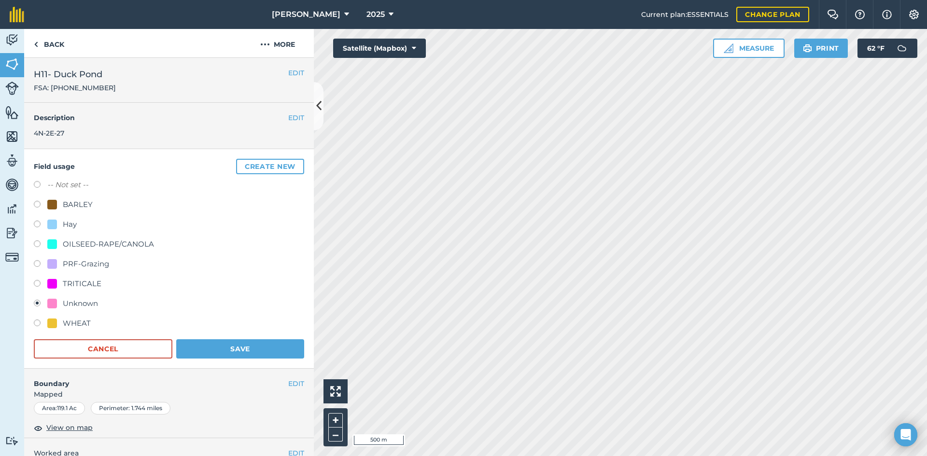
click at [97, 271] on div "PRF-Grazing" at bounding box center [169, 265] width 270 height 14
click at [98, 268] on div "PRF-Grazing" at bounding box center [86, 264] width 46 height 12
radio input "true"
radio input "false"
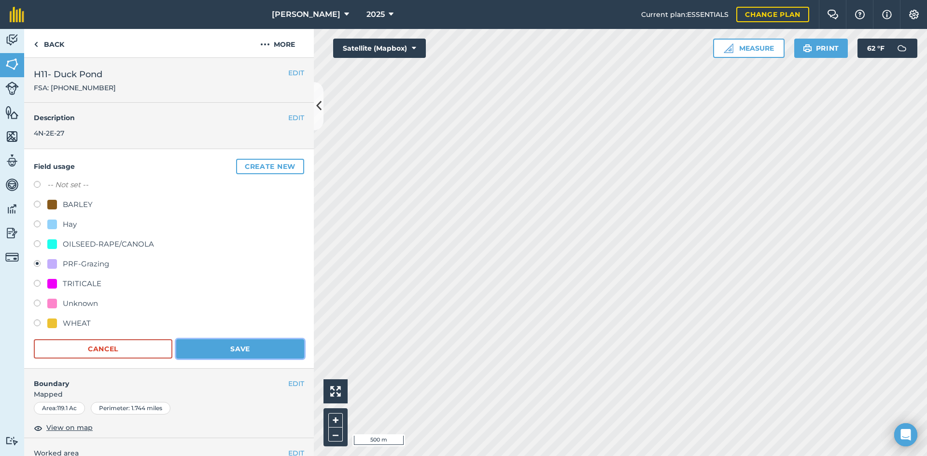
click at [220, 350] on button "Save" at bounding box center [240, 348] width 128 height 19
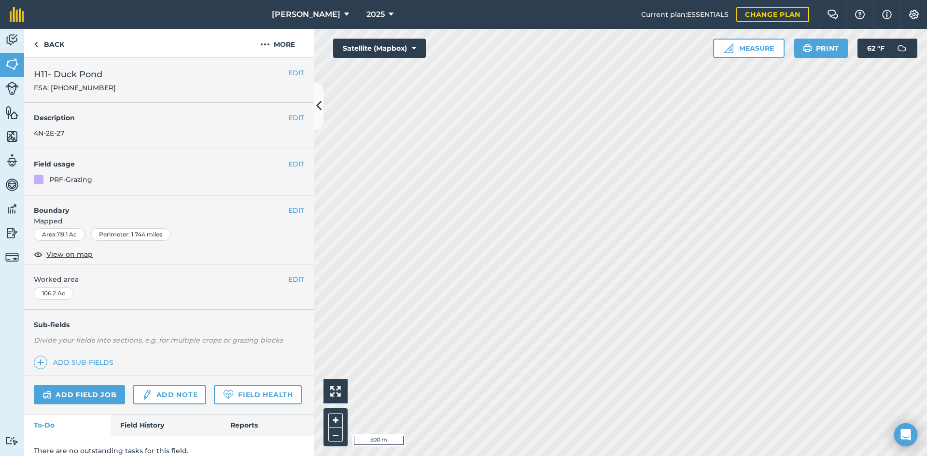
click at [280, 280] on span "Worked area" at bounding box center [169, 279] width 270 height 11
click at [288, 280] on button "EDIT" at bounding box center [296, 279] width 16 height 11
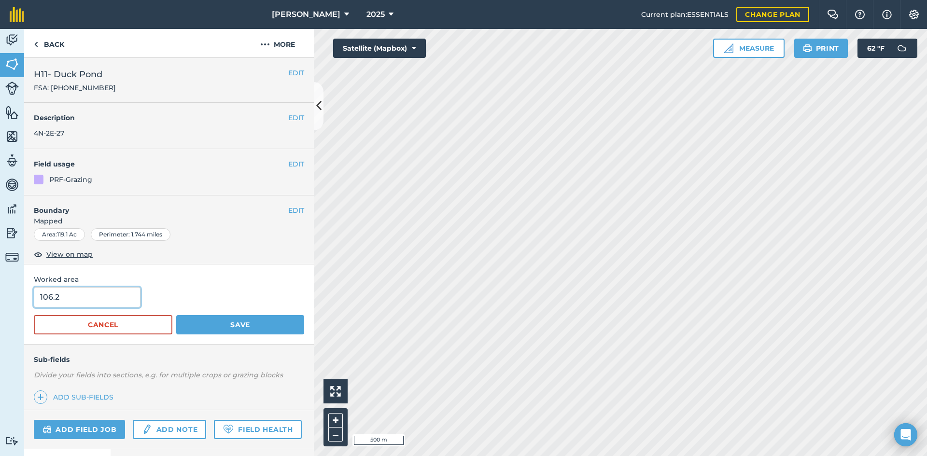
drag, startPoint x: 97, startPoint y: 295, endPoint x: 31, endPoint y: 294, distance: 66.2
click at [31, 294] on div "Worked area 106.2 Cancel Save" at bounding box center [169, 305] width 290 height 80
type input "121.23"
click at [227, 322] on button "Save" at bounding box center [240, 324] width 128 height 19
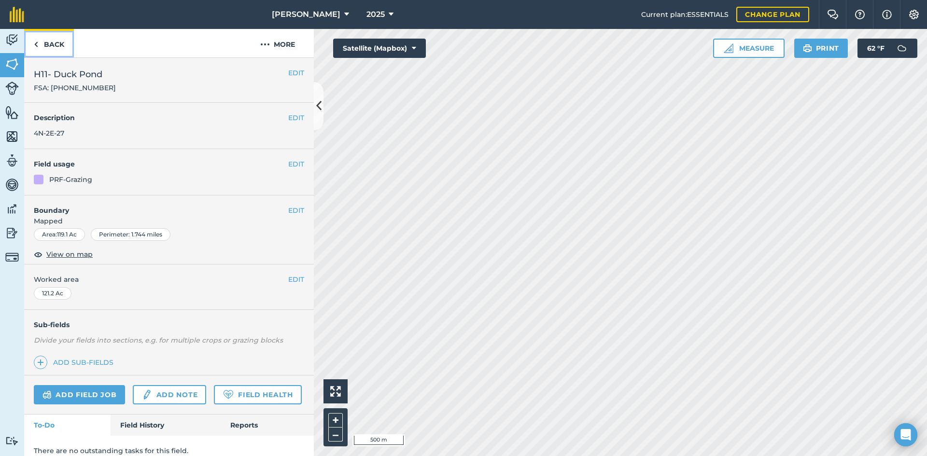
click at [67, 45] on link "Back" at bounding box center [49, 43] width 50 height 28
click at [60, 46] on link "Back" at bounding box center [49, 43] width 50 height 28
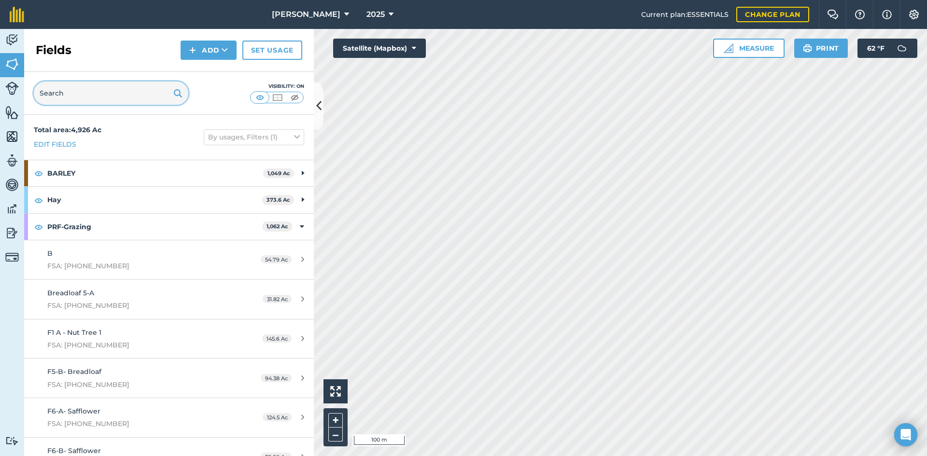
click at [112, 85] on input "text" at bounding box center [111, 93] width 154 height 23
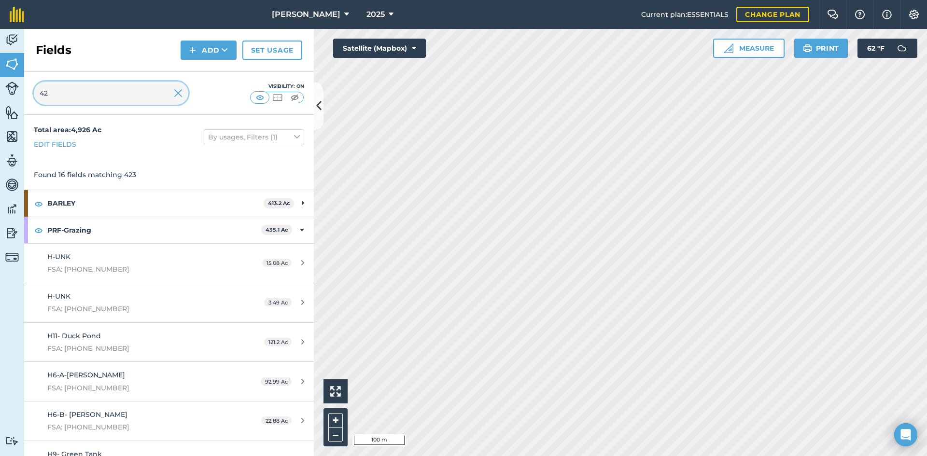
type input "4"
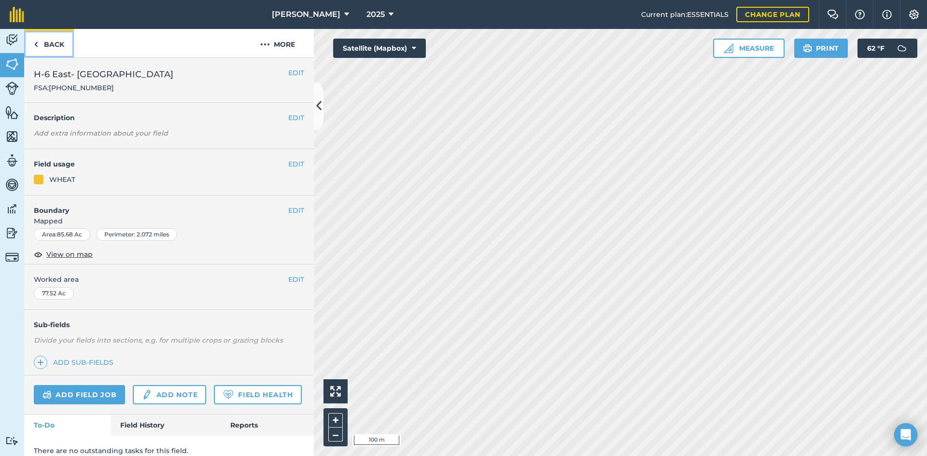
click at [58, 42] on link "Back" at bounding box center [49, 43] width 50 height 28
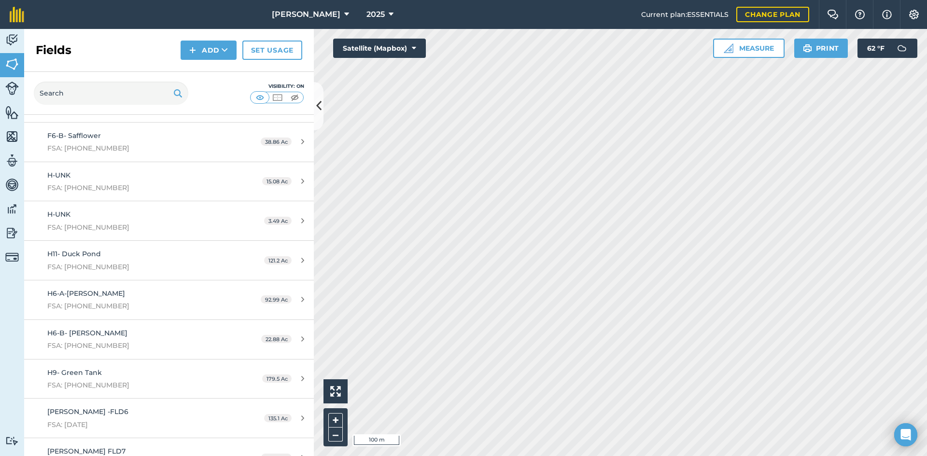
scroll to position [338, 0]
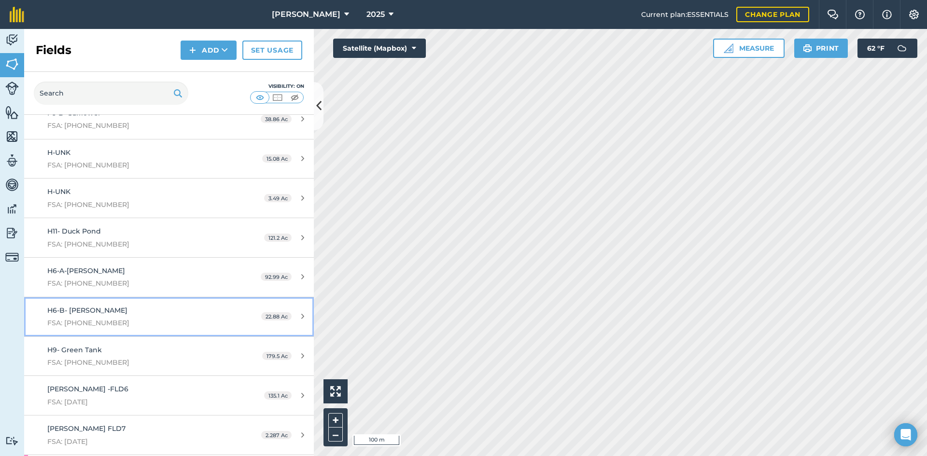
click at [157, 311] on div "H6-B- [PERSON_NAME] FSA: [PHONE_NUMBER]" at bounding box center [138, 317] width 182 height 24
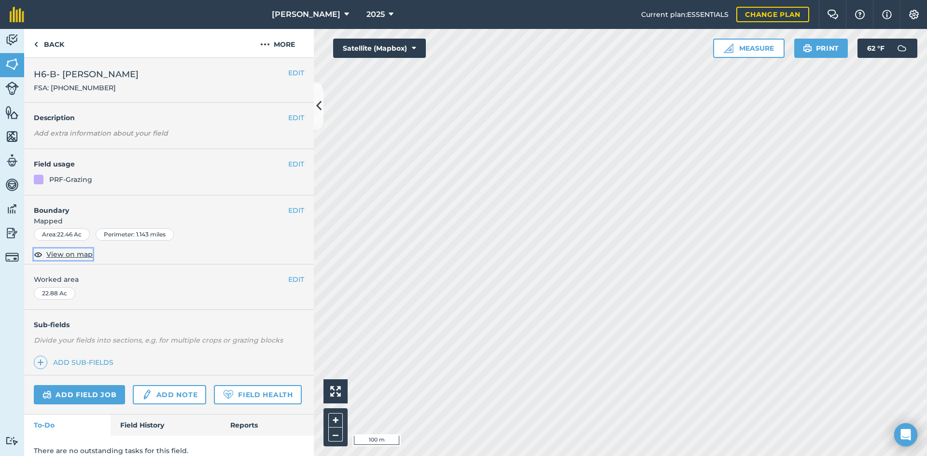
click at [78, 250] on span "View on map" at bounding box center [69, 254] width 46 height 11
click at [54, 47] on link "Back" at bounding box center [49, 43] width 50 height 28
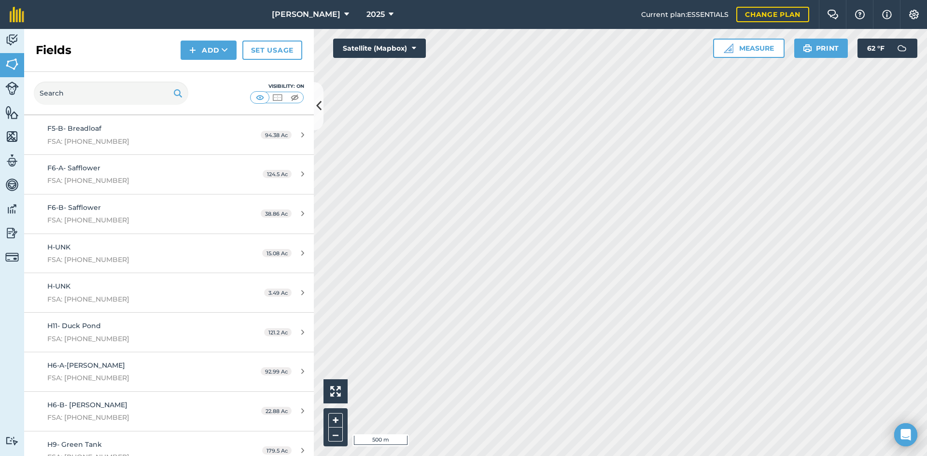
scroll to position [386, 0]
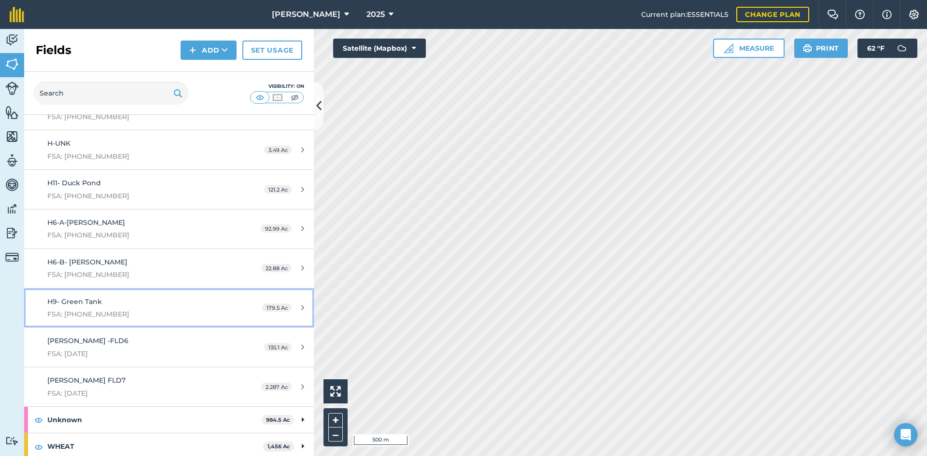
click at [123, 310] on span "FSA: [PHONE_NUMBER]" at bounding box center [138, 314] width 182 height 11
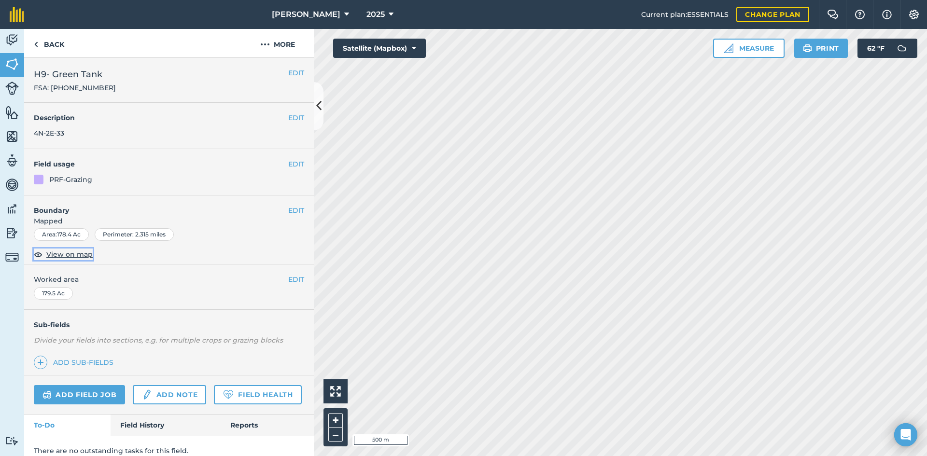
click at [82, 255] on span "View on map" at bounding box center [69, 254] width 46 height 11
